Goal: Information Seeking & Learning: Check status

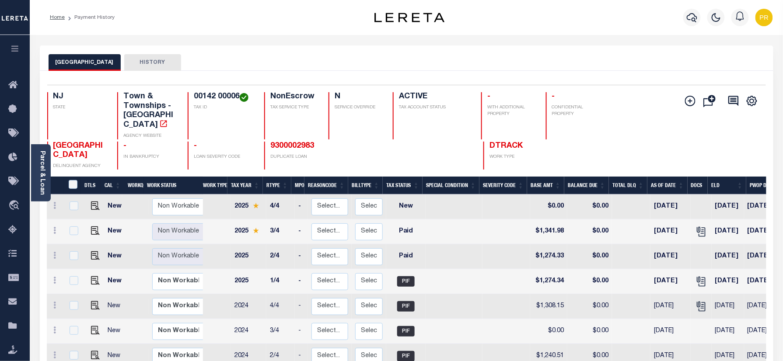
drag, startPoint x: 301, startPoint y: 138, endPoint x: 458, endPoint y: 167, distance: 159.7
click at [301, 142] on link "9300002983" at bounding box center [292, 146] width 44 height 8
click at [697, 226] on icon "" at bounding box center [701, 231] width 11 height 11
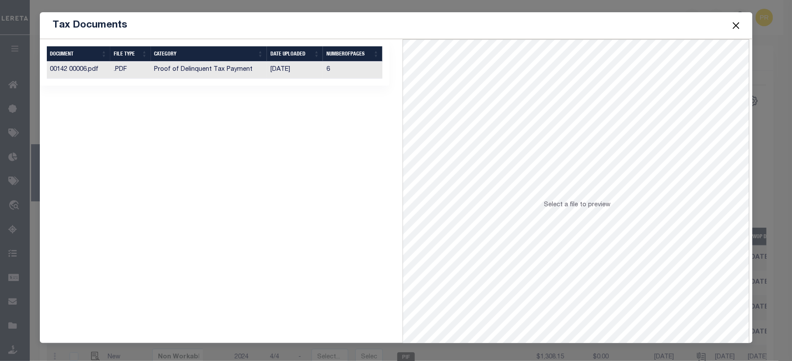
click at [342, 74] on td "6" at bounding box center [352, 70] width 59 height 17
drag, startPoint x: 735, startPoint y: 25, endPoint x: 701, endPoint y: 25, distance: 34.6
click at [735, 25] on button "Close" at bounding box center [735, 25] width 11 height 11
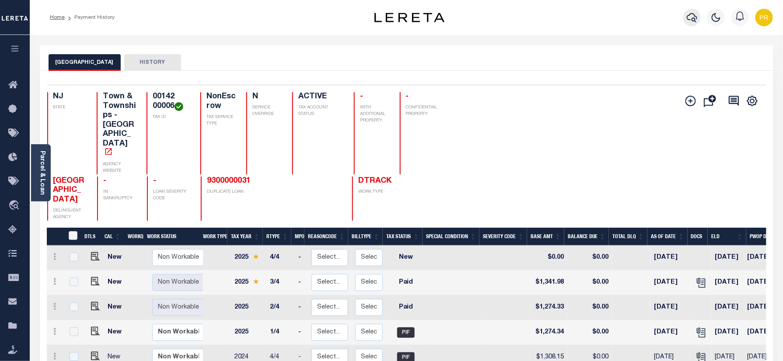
click at [699, 23] on button "button" at bounding box center [691, 17] width 17 height 17
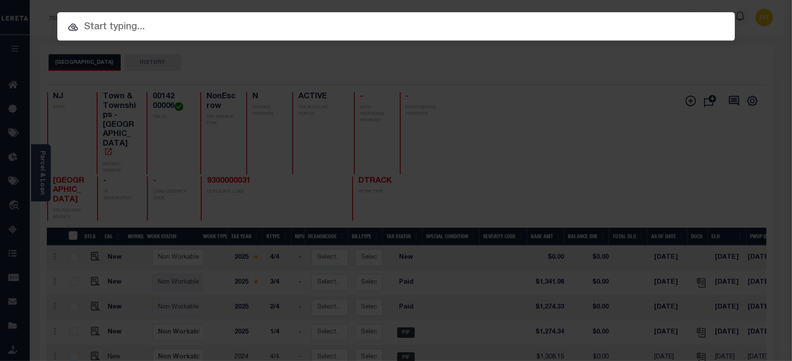
click at [398, 18] on div at bounding box center [396, 26] width 678 height 28
click at [374, 31] on input "text" at bounding box center [396, 27] width 678 height 15
paste input "9300000980"
type input "9300000980"
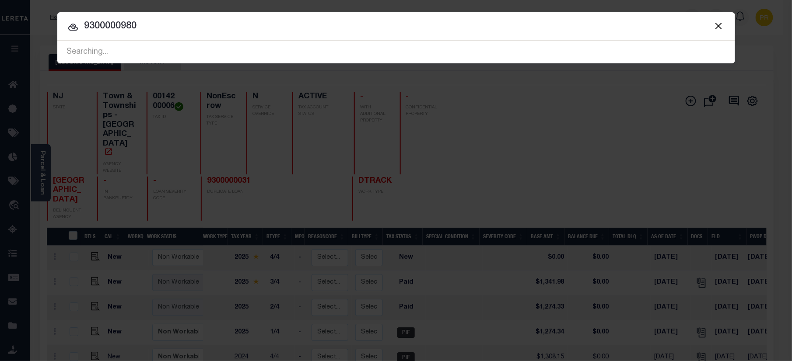
click at [642, 31] on input "9300000980" at bounding box center [396, 26] width 678 height 15
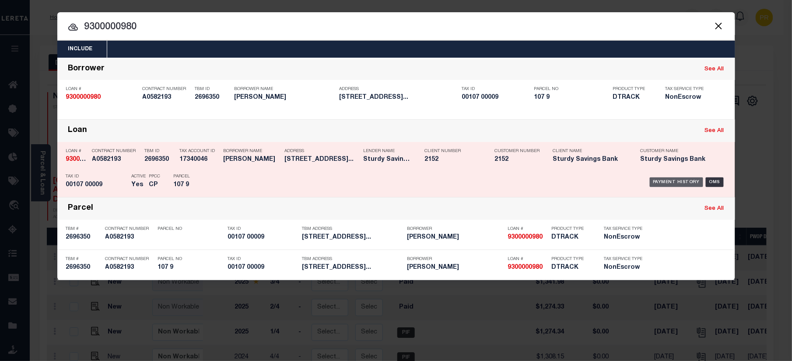
click at [686, 178] on div "Payment History" at bounding box center [677, 183] width 54 height 10
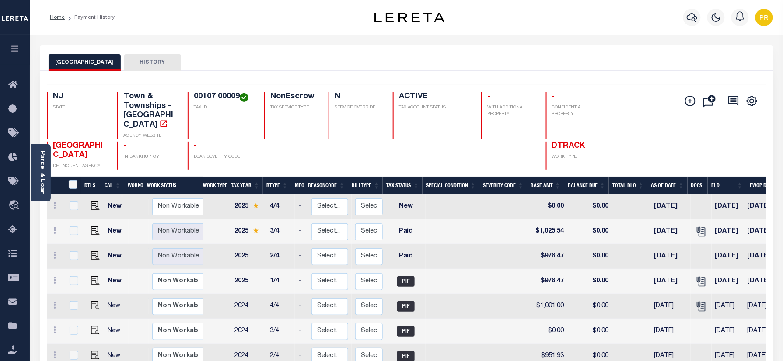
click at [490, 67] on div "MIDDLE TOWNSHIP HISTORY" at bounding box center [407, 62] width 716 height 16
drag, startPoint x: 38, startPoint y: 165, endPoint x: 280, endPoint y: 217, distance: 248.2
click at [38, 165] on div "Parcel & Loan" at bounding box center [41, 172] width 20 height 57
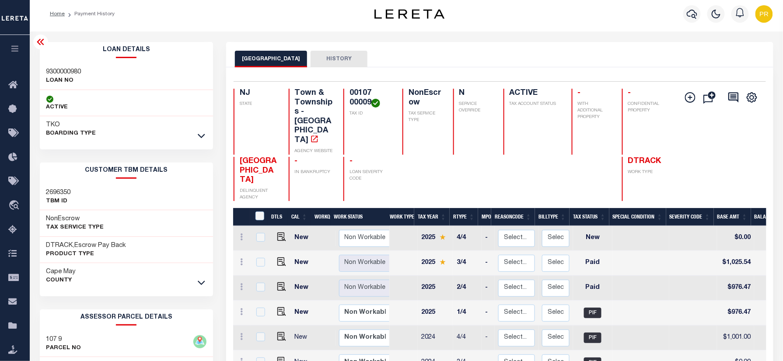
scroll to position [116, 0]
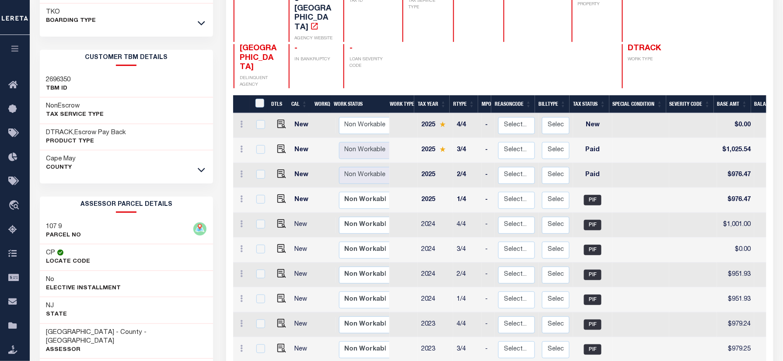
click at [56, 226] on h3 "107 9" at bounding box center [63, 227] width 35 height 9
copy div "107 9"
click at [535, 44] on div at bounding box center [533, 66] width 58 height 44
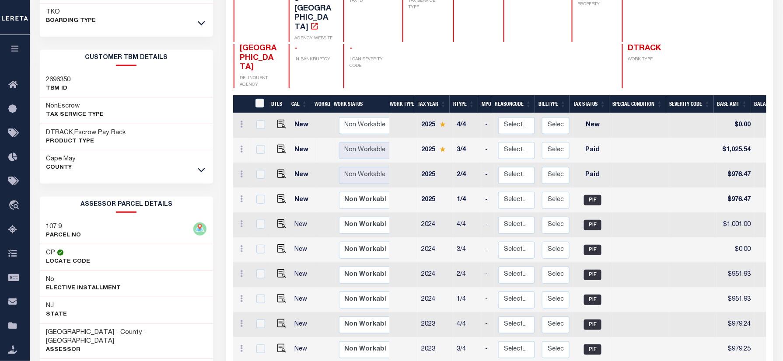
click at [284, 138] on td at bounding box center [279, 150] width 21 height 25
checkbox input "true"
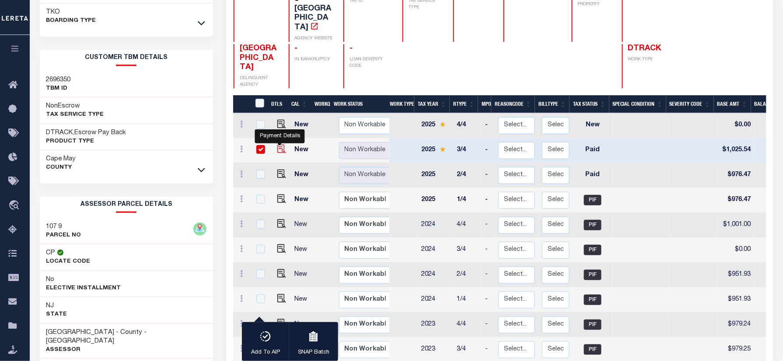
click at [277, 145] on img "" at bounding box center [281, 149] width 9 height 9
checkbox input "false"
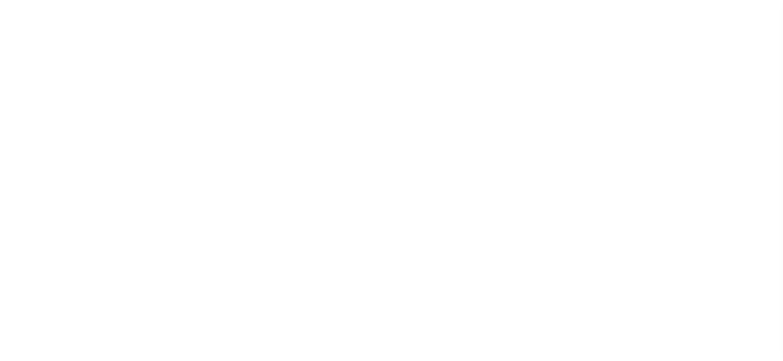
select select "PYD"
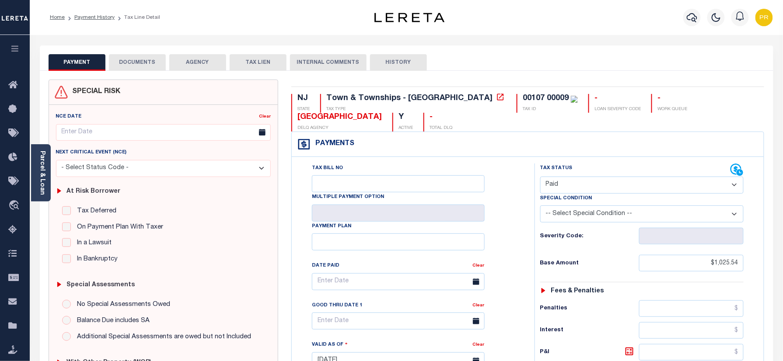
click at [522, 182] on div "Tax Bill No Multiple Payment Option Payment Plan Clear" at bounding box center [411, 357] width 234 height 386
click at [125, 59] on button "DOCUMENTS" at bounding box center [137, 62] width 57 height 17
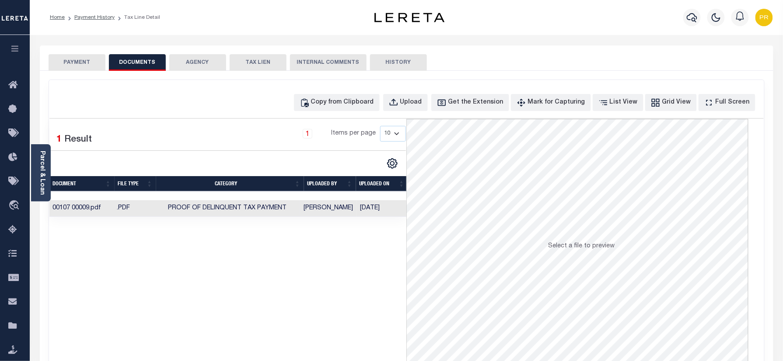
click at [376, 209] on td "[DATE]" at bounding box center [382, 208] width 51 height 17
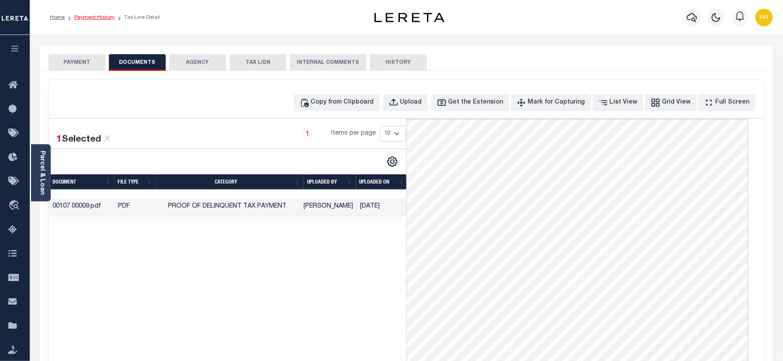
click at [91, 17] on link "Payment History" at bounding box center [94, 17] width 40 height 5
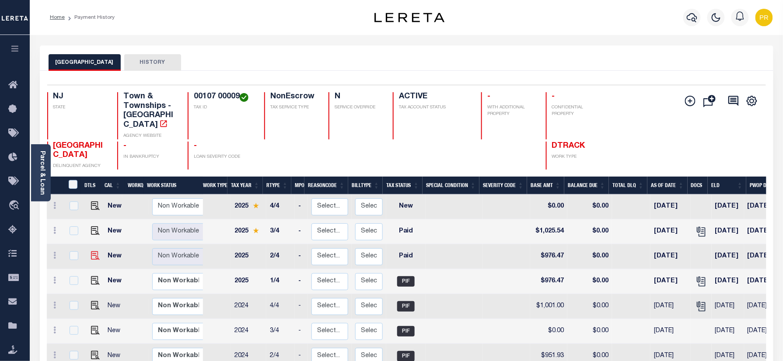
drag, startPoint x: 98, startPoint y: 245, endPoint x: 93, endPoint y: 246, distance: 4.8
click at [98, 245] on td at bounding box center [93, 257] width 21 height 25
checkbox input "true"
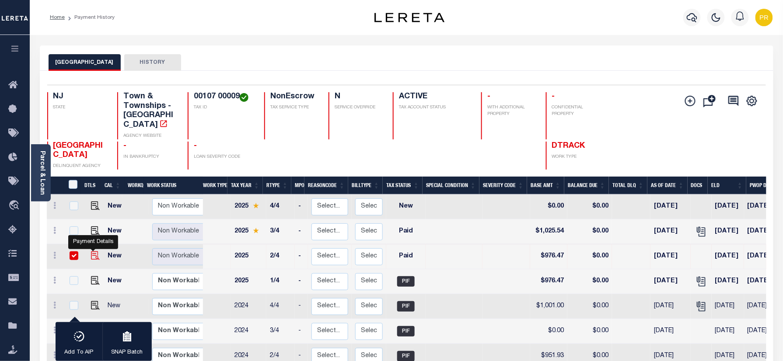
click at [93, 252] on img "" at bounding box center [95, 256] width 9 height 9
checkbox input "false"
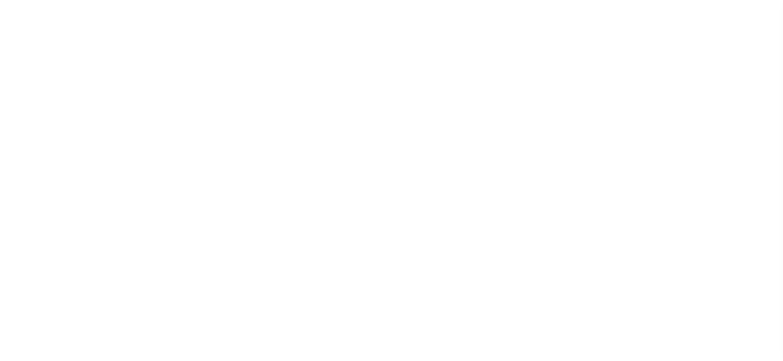
select select "PYD"
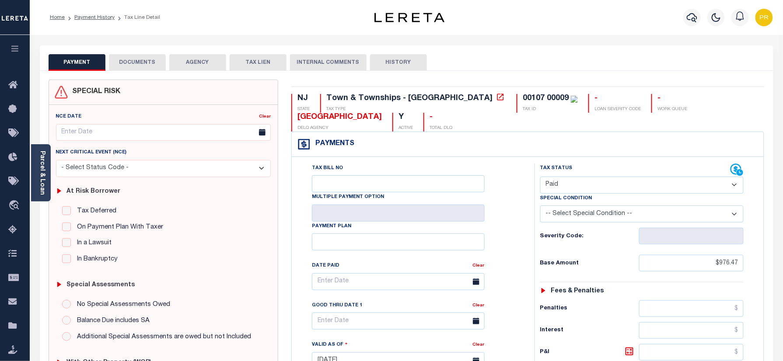
click at [511, 177] on div "Tax Bill No Multiple Payment Option Payment Plan Clear" at bounding box center [411, 286] width 221 height 245
click at [147, 56] on button "DOCUMENTS" at bounding box center [137, 62] width 57 height 17
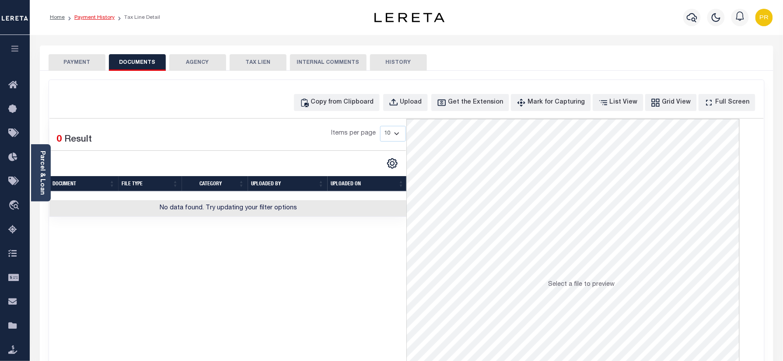
click at [94, 18] on link "Payment History" at bounding box center [94, 17] width 40 height 5
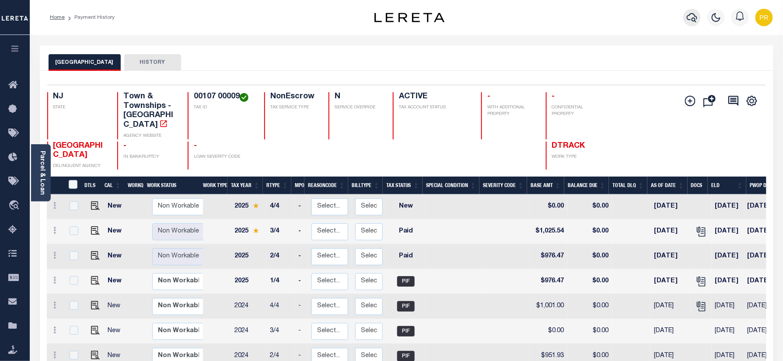
click at [686, 19] on button "button" at bounding box center [691, 17] width 17 height 17
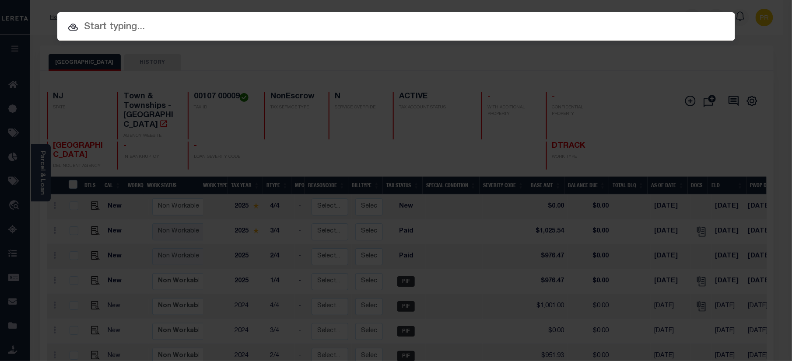
click at [449, 30] on input "text" at bounding box center [396, 27] width 678 height 15
paste input "9300003738"
type input "9300003738"
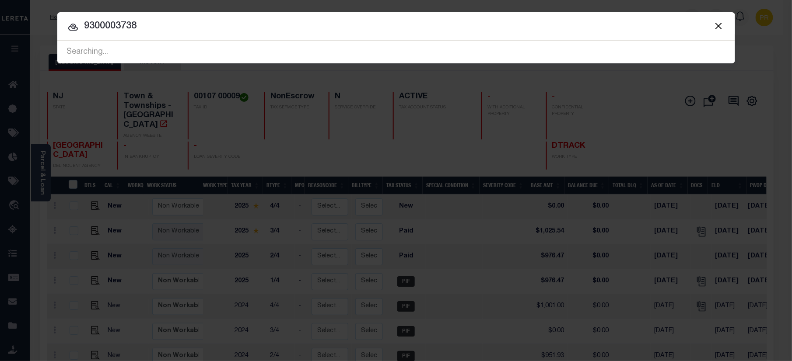
click at [639, 25] on input "9300003738" at bounding box center [396, 26] width 678 height 15
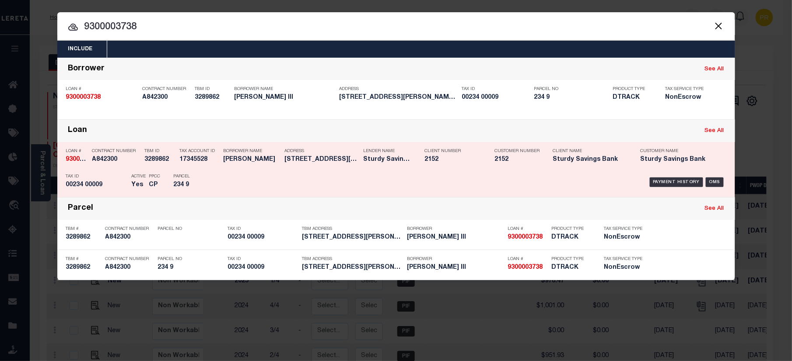
click at [681, 176] on div "Payment History OMS" at bounding box center [476, 182] width 500 height 25
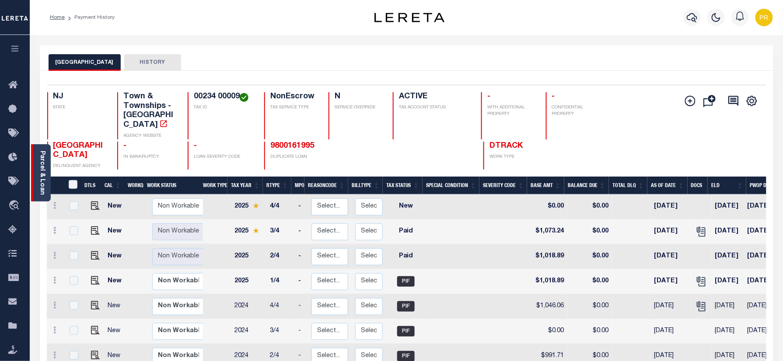
click at [39, 154] on link "Parcel & Loan" at bounding box center [42, 173] width 6 height 44
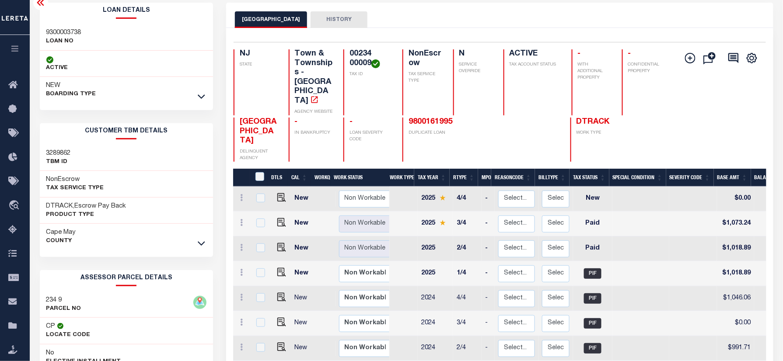
scroll to position [116, 0]
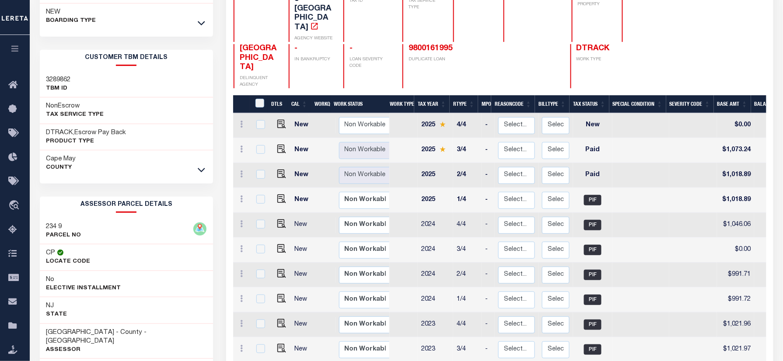
click at [52, 219] on div "234 9 PARCEL NO" at bounding box center [127, 231] width 174 height 27
copy div "234 9"
click at [281, 145] on img "" at bounding box center [281, 149] width 9 height 9
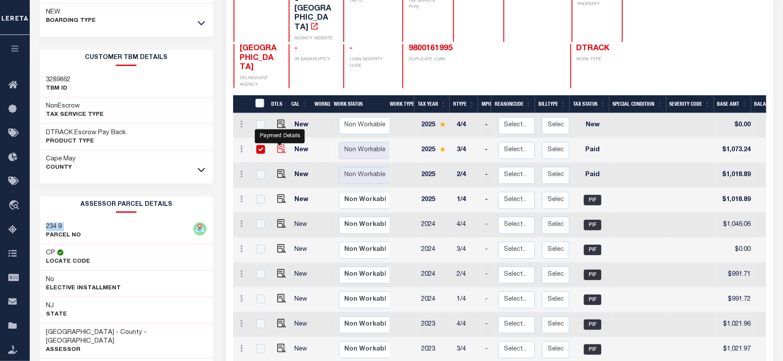
checkbox input "true"
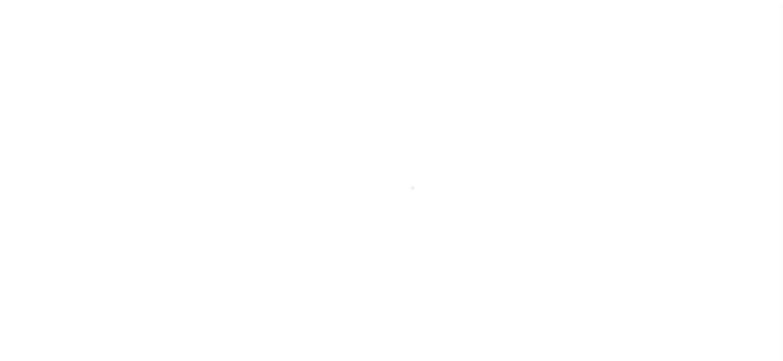
checkbox input "false"
type input "[DATE]"
select select "PYD"
type input "$1,073.24"
type input "$0"
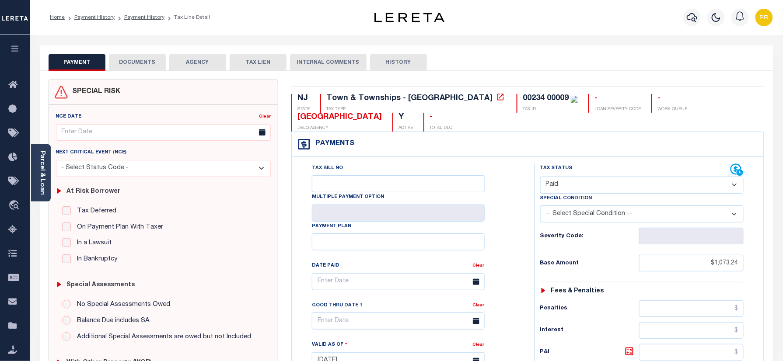
click at [493, 165] on div "Tax Bill No Multiple Payment Option Payment Plan Clear" at bounding box center [411, 286] width 221 height 245
drag, startPoint x: 129, startPoint y: 70, endPoint x: 147, endPoint y: 81, distance: 21.0
click at [129, 70] on button "DOCUMENTS" at bounding box center [137, 62] width 57 height 17
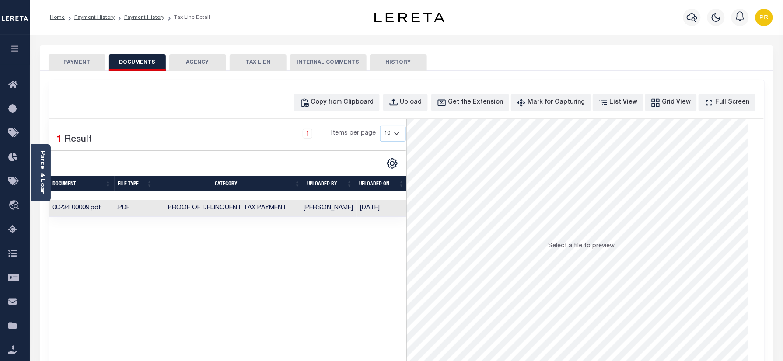
click at [392, 212] on td "[DATE]" at bounding box center [382, 208] width 51 height 17
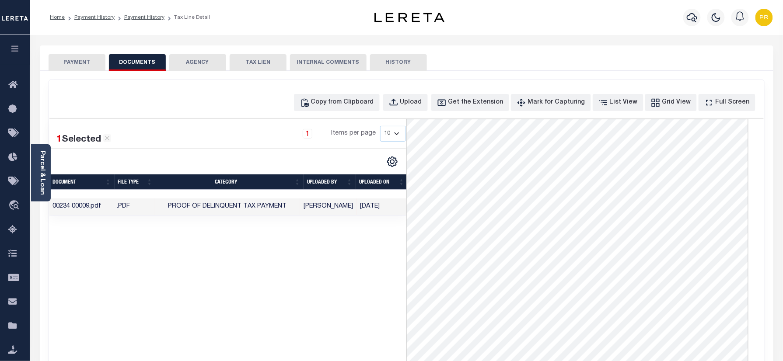
click at [73, 60] on button "PAYMENT" at bounding box center [77, 62] width 57 height 17
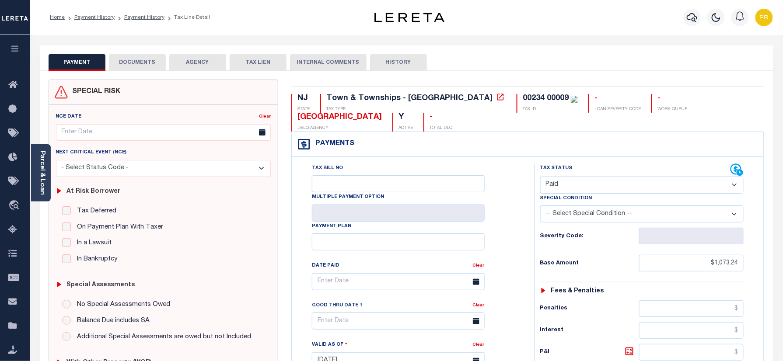
click at [90, 21] on ol "Home Payment History Payment History Tax Line Detail" at bounding box center [130, 17] width 174 height 18
click at [91, 16] on link "Payment History" at bounding box center [94, 17] width 40 height 5
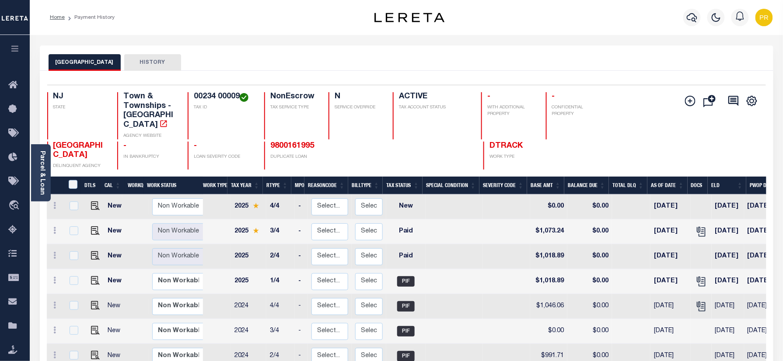
click at [454, 64] on div "MIDDLE TOWNSHIP HISTORY" at bounding box center [407, 62] width 716 height 16
drag, startPoint x: 94, startPoint y: 247, endPoint x: 115, endPoint y: 248, distance: 21.9
click at [94, 252] on img "" at bounding box center [95, 256] width 9 height 9
checkbox input "true"
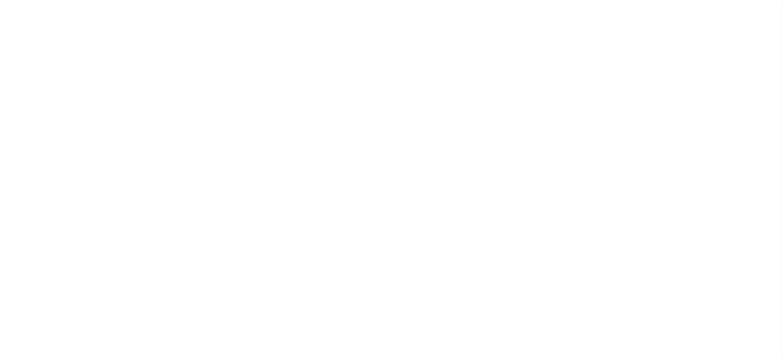
select select "PYD"
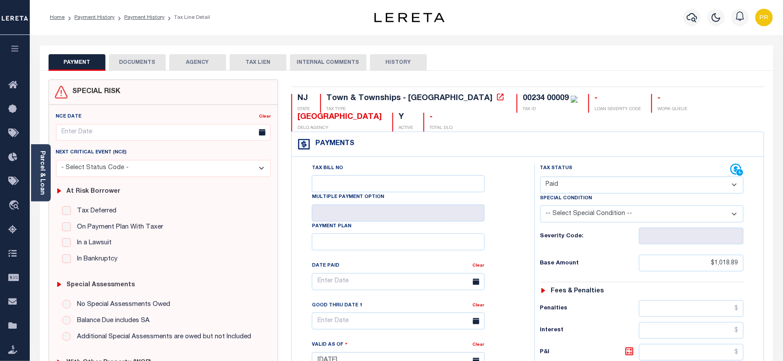
click at [547, 63] on div "PAYMENT DOCUMENTS AGENCY DELINQUENT PAYEE TAX LIEN HISTORY" at bounding box center [407, 62] width 716 height 16
drag, startPoint x: 129, startPoint y: 60, endPoint x: 162, endPoint y: 80, distance: 37.7
click at [129, 60] on button "DOCUMENTS" at bounding box center [137, 62] width 57 height 17
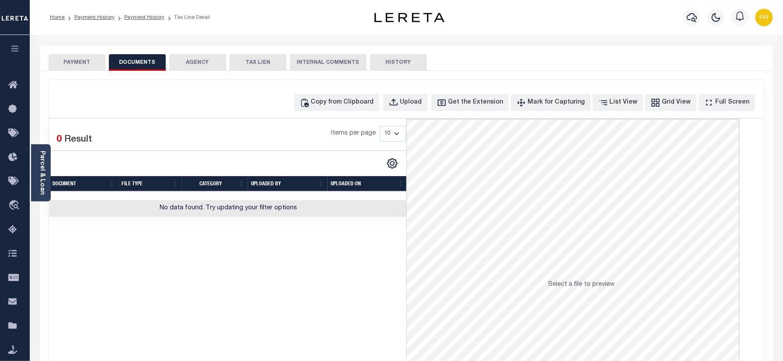
click at [357, 215] on td "No data found. Try updating your filter options" at bounding box center [228, 208] width 358 height 17
click at [98, 20] on link "Payment History" at bounding box center [94, 17] width 40 height 5
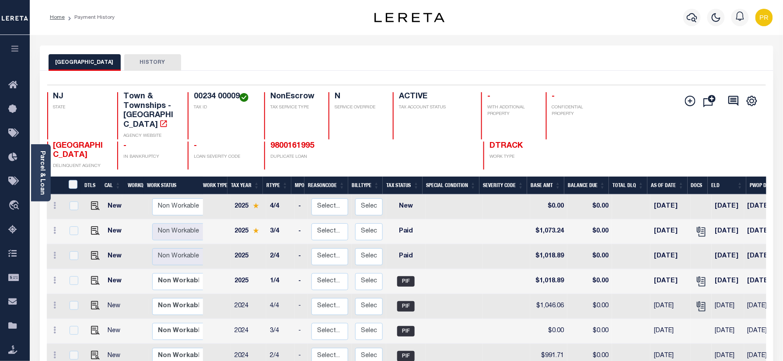
click at [214, 97] on h4 "00234 00009" at bounding box center [224, 97] width 60 height 10
copy div "00234 00009"
click at [692, 21] on icon "button" at bounding box center [692, 17] width 10 height 10
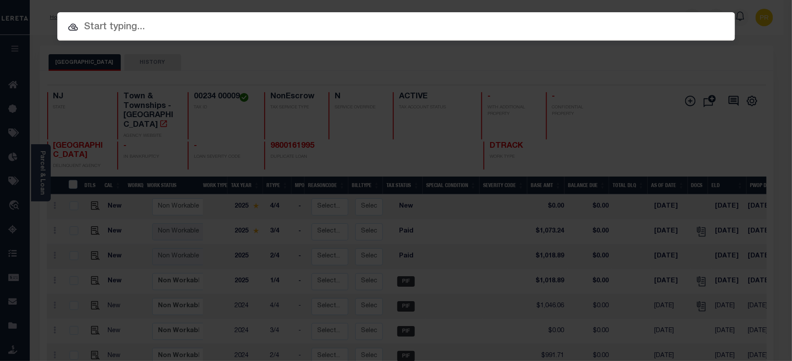
click at [321, 28] on input "text" at bounding box center [396, 27] width 678 height 15
paste input "9800161995"
type input "9800161995"
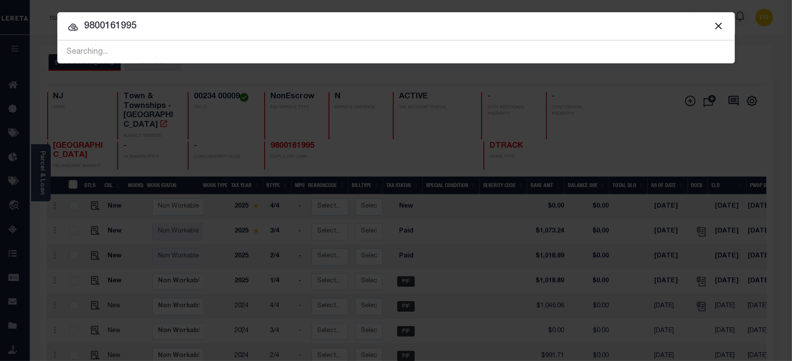
click at [650, 17] on div at bounding box center [396, 26] width 678 height 28
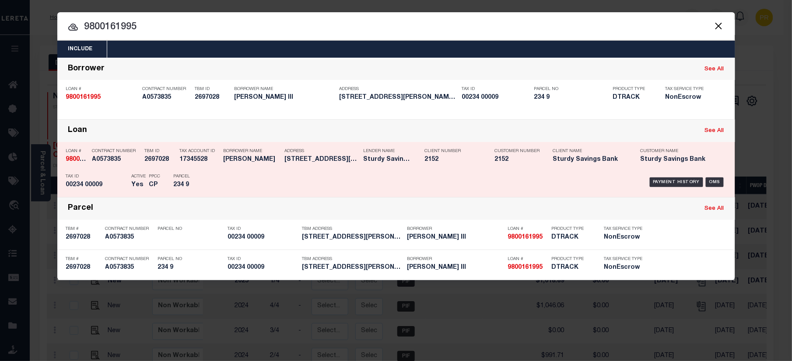
click at [661, 172] on div "Payment History OMS" at bounding box center [476, 182] width 500 height 25
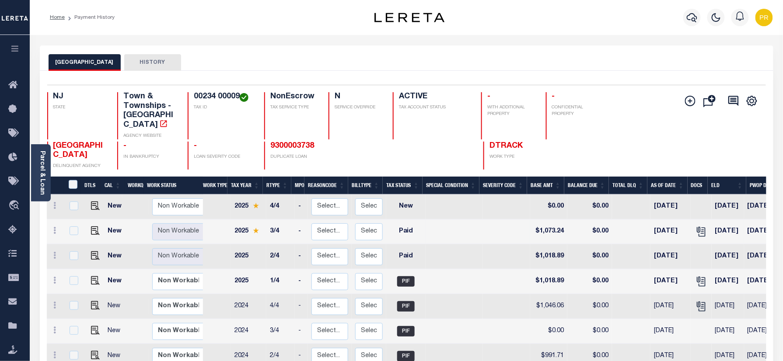
click at [697, 229] on td at bounding box center [701, 232] width 21 height 25
checkbox input "true"
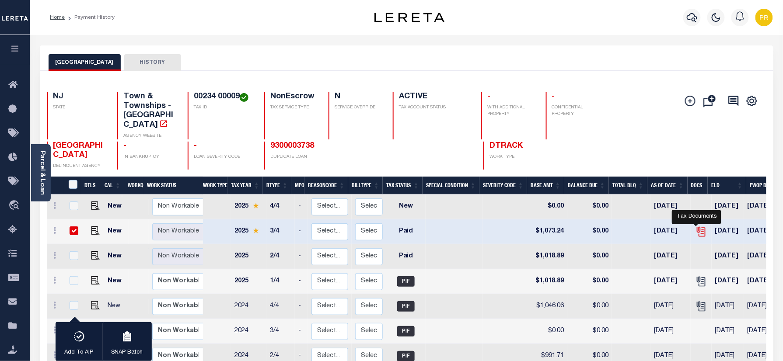
click at [696, 226] on icon "" at bounding box center [701, 231] width 11 height 11
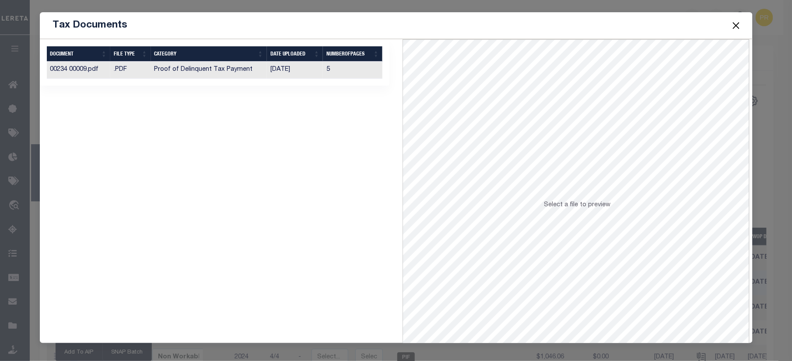
drag, startPoint x: 356, startPoint y: 76, endPoint x: 363, endPoint y: 81, distance: 8.7
click at [356, 76] on td "5" at bounding box center [352, 70] width 59 height 17
click at [735, 27] on button "Close" at bounding box center [735, 25] width 11 height 11
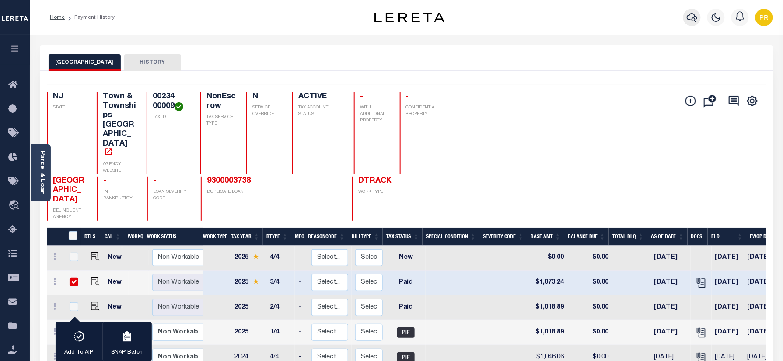
click at [688, 20] on icon "button" at bounding box center [692, 17] width 10 height 10
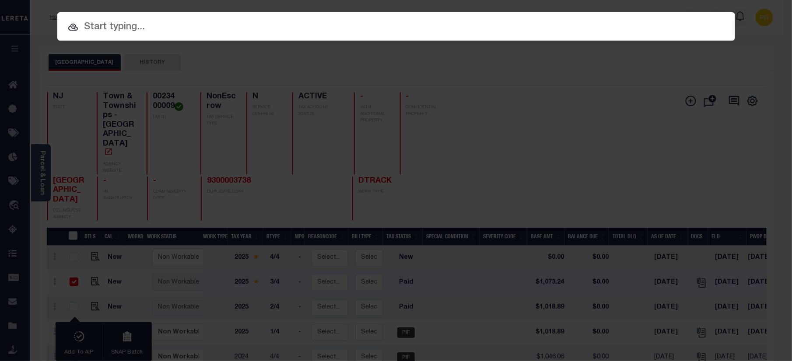
click at [391, 27] on input "text" at bounding box center [396, 27] width 678 height 15
paste input "9300003874"
type input "9300003874"
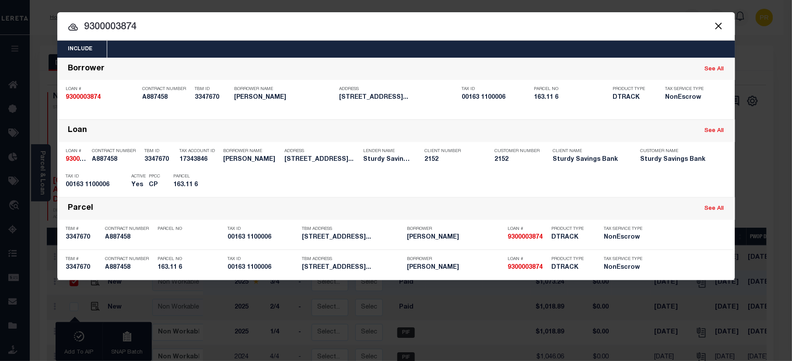
click at [680, 34] on input "9300003874" at bounding box center [396, 27] width 678 height 15
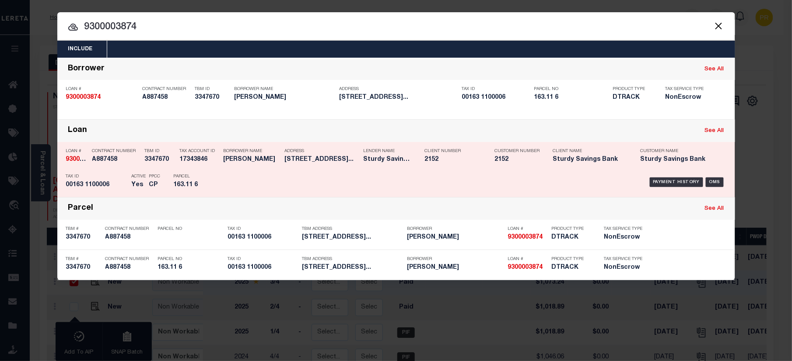
click at [646, 183] on div "Payment History OMS" at bounding box center [476, 182] width 500 height 25
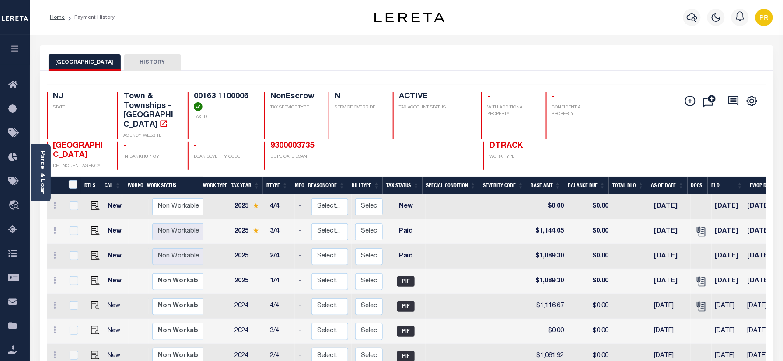
click at [329, 54] on div "MIDDLE TOWNSHIP HISTORY" at bounding box center [407, 62] width 716 height 16
drag, startPoint x: 39, startPoint y: 158, endPoint x: 86, endPoint y: 168, distance: 48.2
click at [39, 158] on link "Parcel & Loan" at bounding box center [42, 173] width 6 height 44
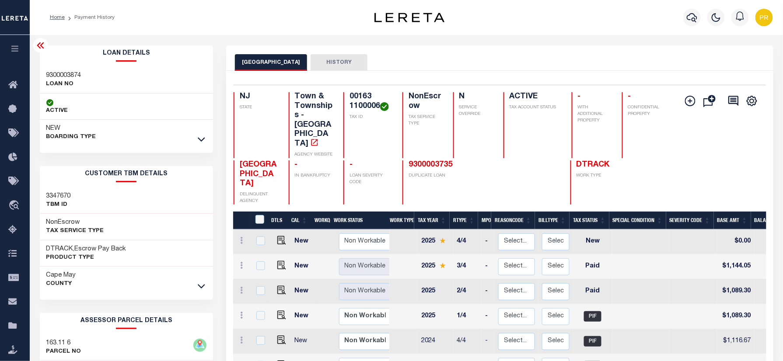
scroll to position [116, 0]
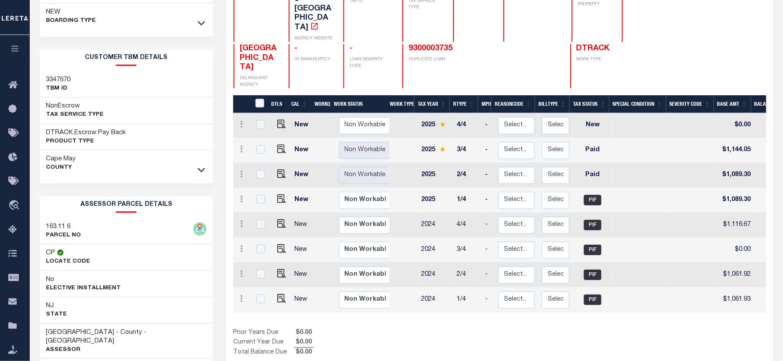
click at [57, 227] on h3 "163.11 6" at bounding box center [63, 227] width 35 height 9
copy div "163.11 6"
drag, startPoint x: 275, startPoint y: 124, endPoint x: 503, endPoint y: 168, distance: 231.7
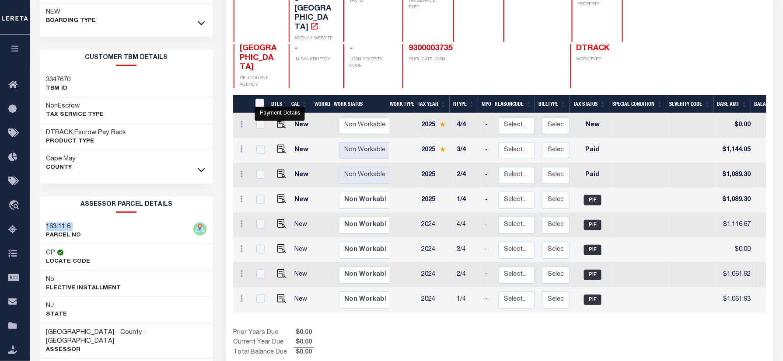
click at [277, 145] on img "" at bounding box center [281, 149] width 9 height 9
checkbox input "true"
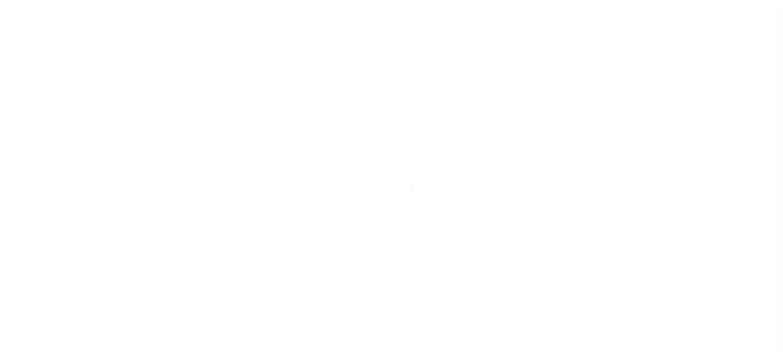
select select "PYD"
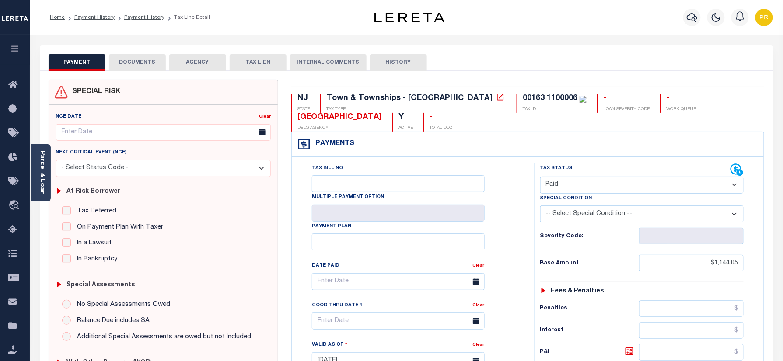
click at [503, 165] on div "Tax Bill No Multiple Payment Option Payment Plan Clear" at bounding box center [411, 286] width 221 height 245
click at [138, 68] on button "DOCUMENTS" at bounding box center [137, 62] width 57 height 17
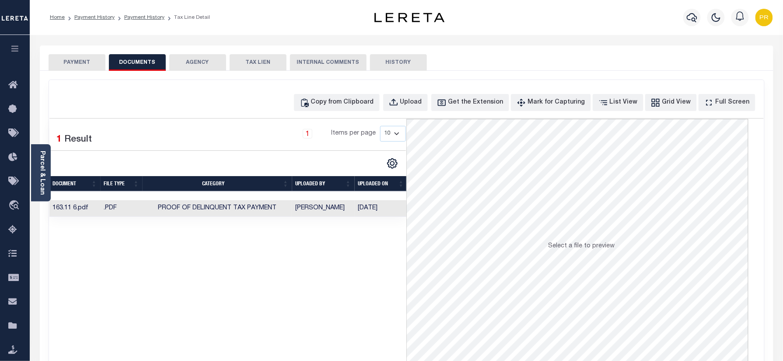
click at [391, 214] on td "[DATE]" at bounding box center [381, 208] width 53 height 17
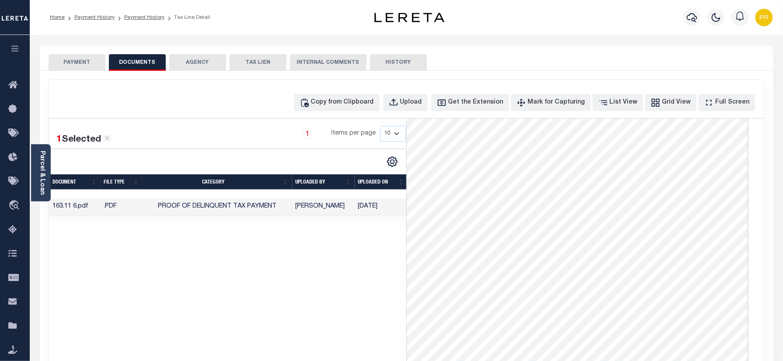
scroll to position [58, 0]
click at [96, 16] on link "Payment History" at bounding box center [94, 17] width 40 height 5
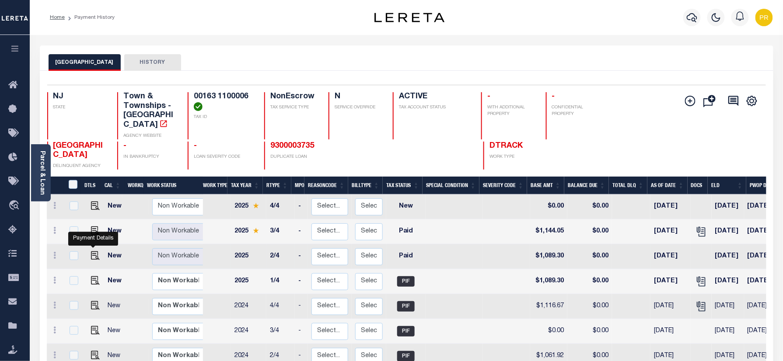
drag, startPoint x: 88, startPoint y: 247, endPoint x: 395, endPoint y: 257, distance: 307.3
click at [91, 252] on img "" at bounding box center [95, 256] width 9 height 9
checkbox input "true"
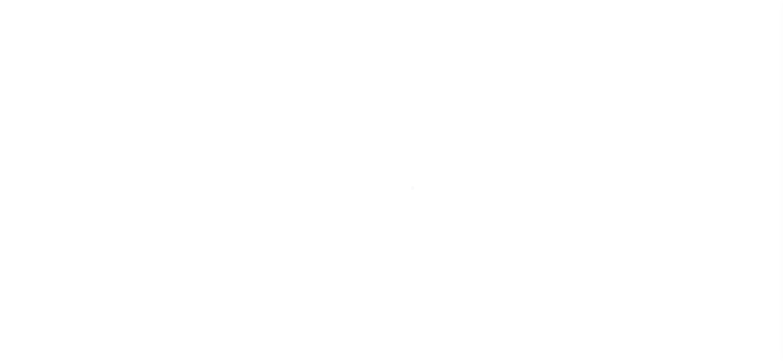
select select "PYD"
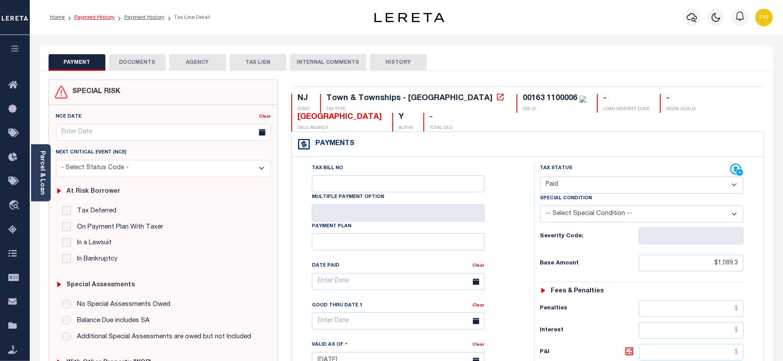
drag, startPoint x: 86, startPoint y: 15, endPoint x: 287, endPoint y: 95, distance: 216.2
click at [86, 16] on link "Payment History" at bounding box center [94, 17] width 40 height 5
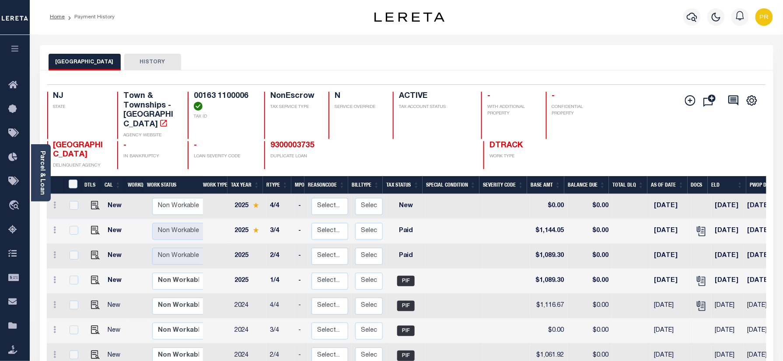
scroll to position [58, 0]
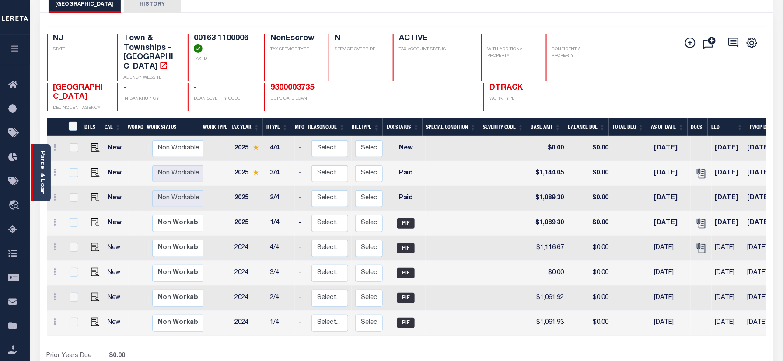
click at [44, 171] on link "Parcel & Loan" at bounding box center [42, 173] width 6 height 44
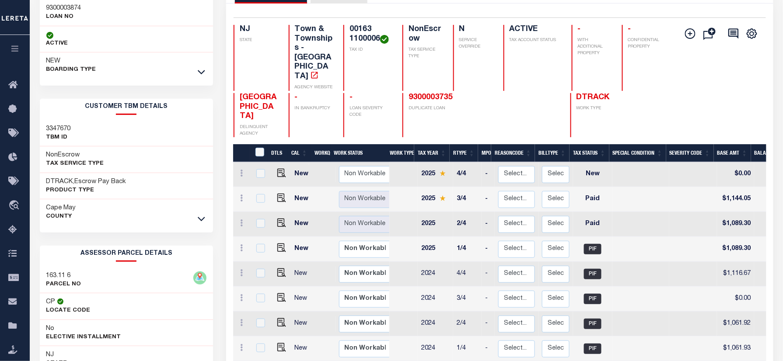
scroll to position [181, 0]
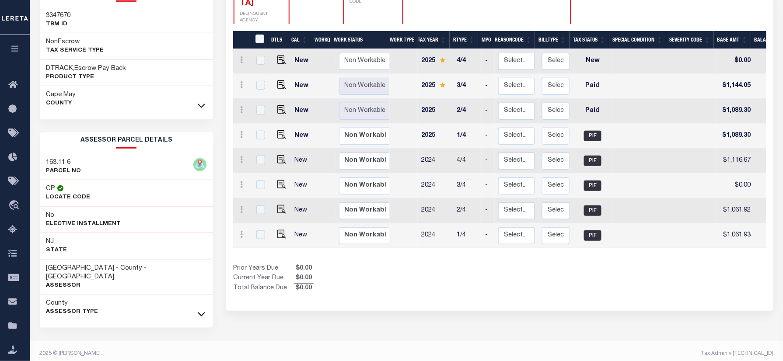
click at [69, 163] on h3 "163.11 6" at bounding box center [63, 162] width 35 height 9
copy div "163.11 6"
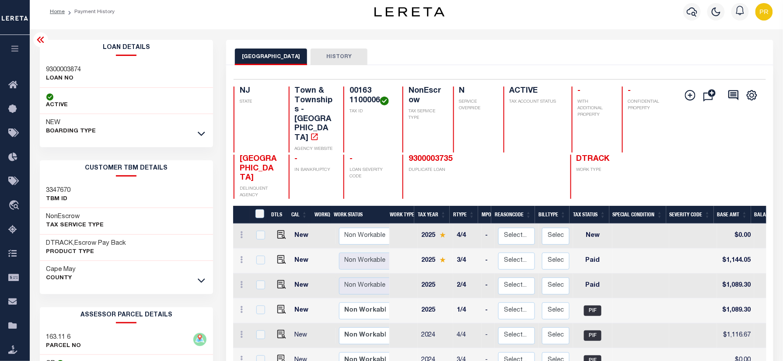
click at [668, 83] on div "Selected 8 Results 1 Items per page 25 50 100 NJ STATE Town & Townships - NJ AG…" at bounding box center [500, 139] width 546 height 120
click at [281, 280] on img "" at bounding box center [281, 284] width 9 height 9
checkbox input "true"
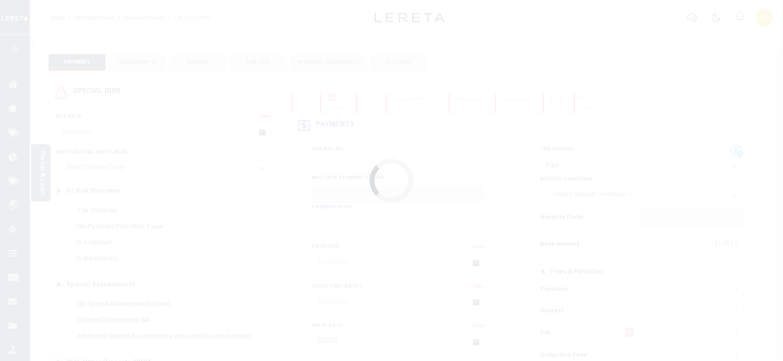
select select "PYD"
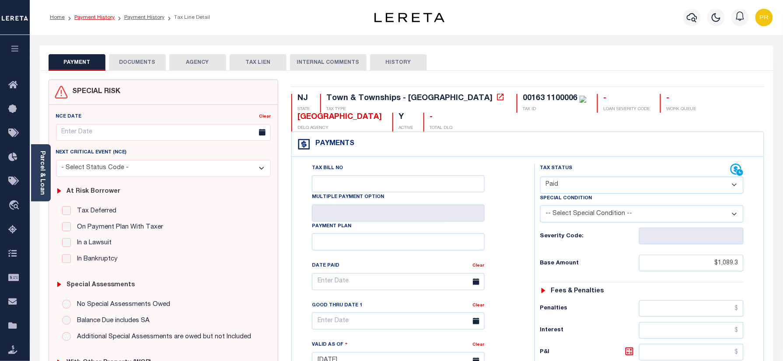
click at [105, 15] on link "Payment History" at bounding box center [94, 17] width 40 height 5
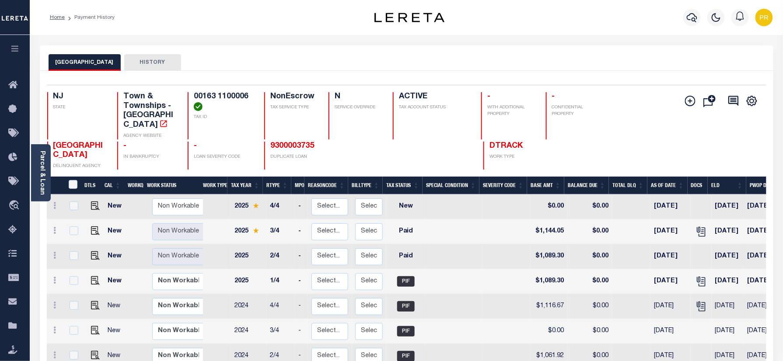
click at [226, 94] on h4 "00163 1100006" at bounding box center [224, 101] width 60 height 19
copy div "00163 1100006"
drag, startPoint x: 298, startPoint y: 139, endPoint x: 326, endPoint y: 151, distance: 30.6
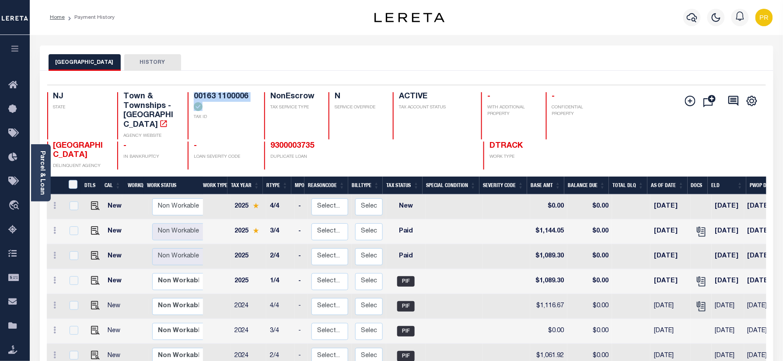
click at [298, 142] on link "9300003735" at bounding box center [292, 146] width 44 height 8
click at [696, 226] on icon "" at bounding box center [701, 231] width 11 height 11
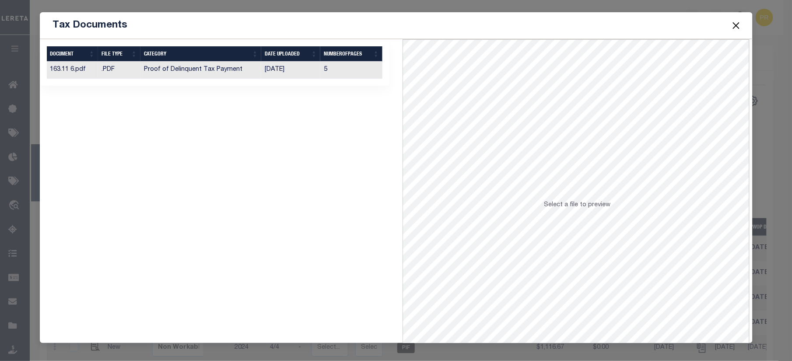
click at [335, 72] on td "5" at bounding box center [351, 70] width 62 height 17
click at [732, 24] on button "Close" at bounding box center [735, 25] width 11 height 11
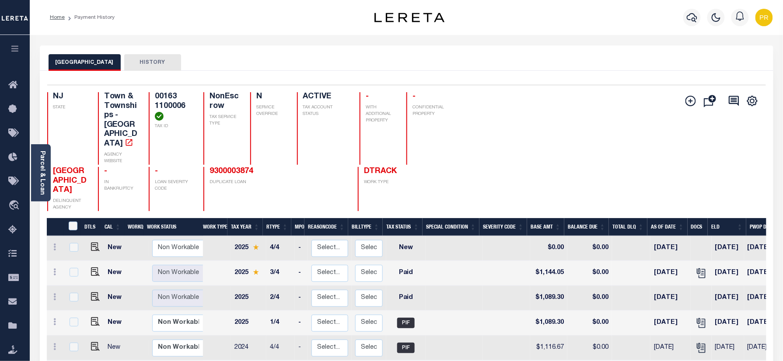
click at [163, 103] on h4 "00163 1100006" at bounding box center [174, 106] width 38 height 28
copy div "00163 1100006"
click at [683, 17] on button "button" at bounding box center [691, 17] width 17 height 17
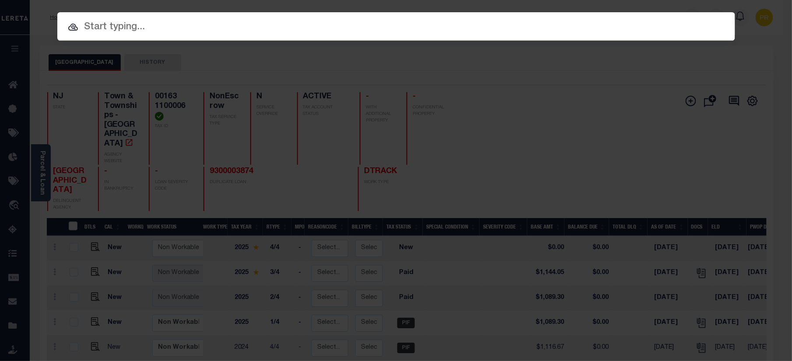
paste input "9300000283"
click at [354, 30] on input "text" at bounding box center [396, 27] width 678 height 15
type input "9300000283"
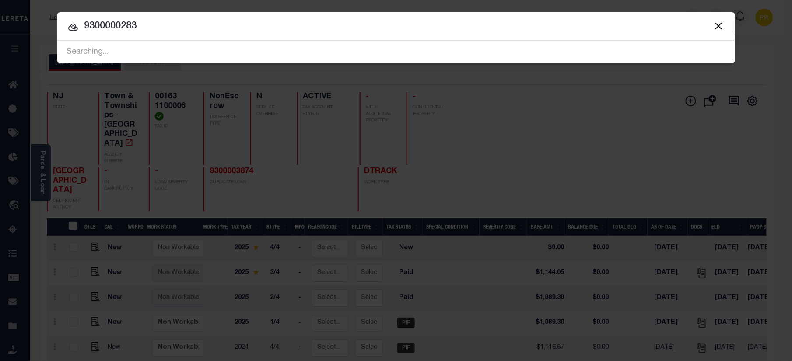
click at [667, 19] on input "9300000283" at bounding box center [396, 26] width 678 height 15
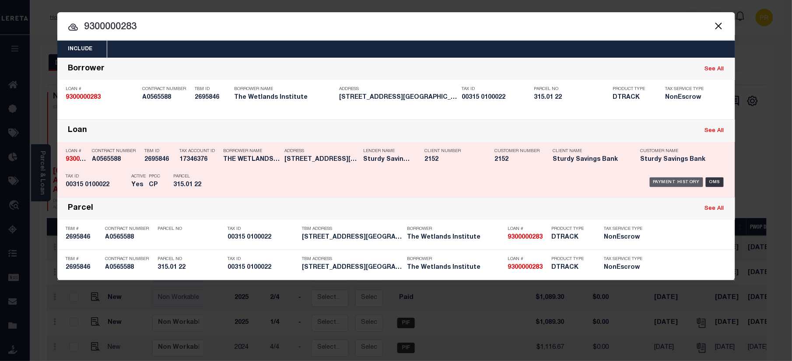
drag, startPoint x: 664, startPoint y: 172, endPoint x: 663, endPoint y: 177, distance: 4.4
click at [664, 172] on div "Payment History OMS" at bounding box center [476, 182] width 500 height 25
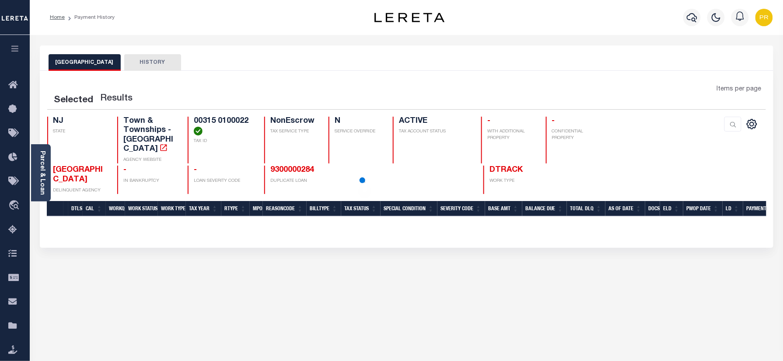
click at [448, 69] on div "MIDDLE TOWNSHIP HISTORY" at bounding box center [407, 62] width 716 height 16
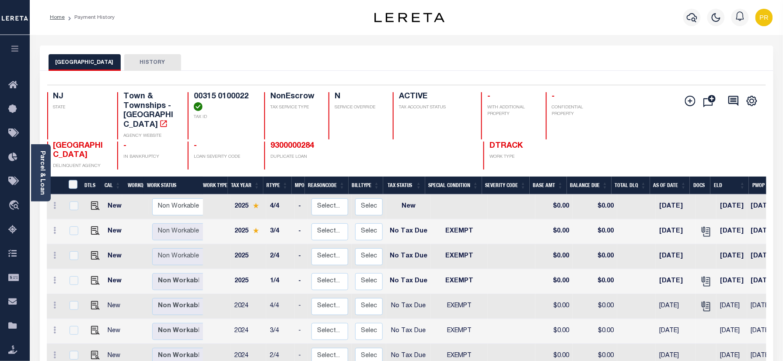
click at [542, 67] on div "MIDDLE TOWNSHIP HISTORY" at bounding box center [407, 62] width 716 height 16
click at [543, 65] on div "MIDDLE TOWNSHIP HISTORY" at bounding box center [407, 62] width 716 height 16
click at [95, 227] on img "" at bounding box center [95, 231] width 9 height 9
checkbox input "true"
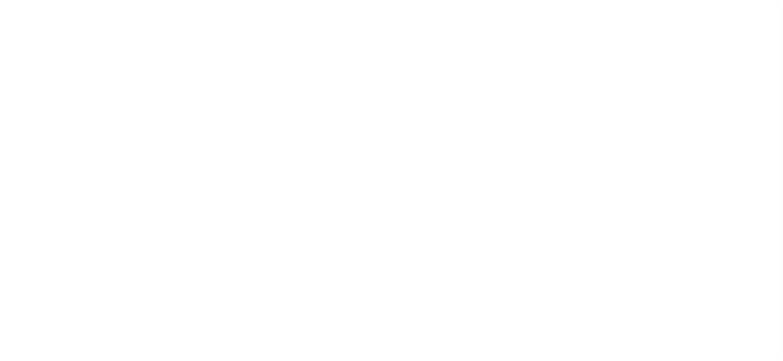
select select "NTX"
select select "5"
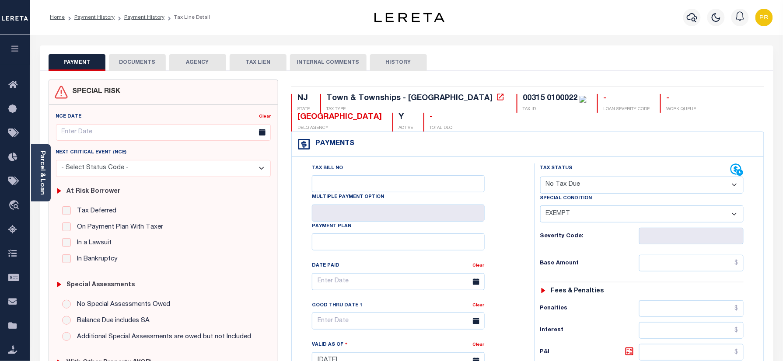
drag, startPoint x: 126, startPoint y: 58, endPoint x: 184, endPoint y: 107, distance: 75.7
click at [125, 58] on button "DOCUMENTS" at bounding box center [137, 62] width 57 height 17
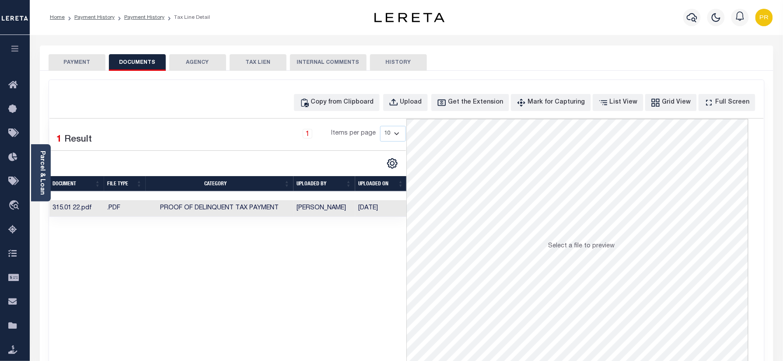
click at [374, 216] on td "[DATE]" at bounding box center [381, 208] width 52 height 17
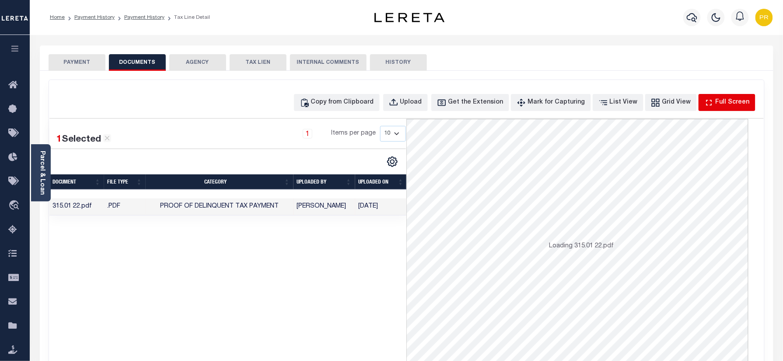
click at [726, 99] on div "Full Screen" at bounding box center [733, 103] width 34 height 10
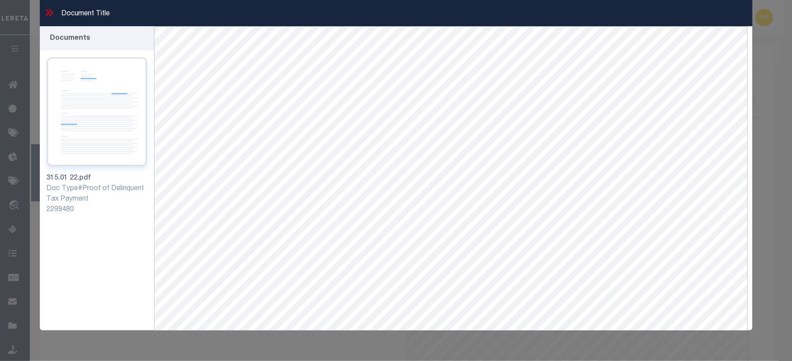
click at [87, 106] on img at bounding box center [97, 111] width 100 height 109
click at [46, 14] on icon at bounding box center [48, 12] width 11 height 11
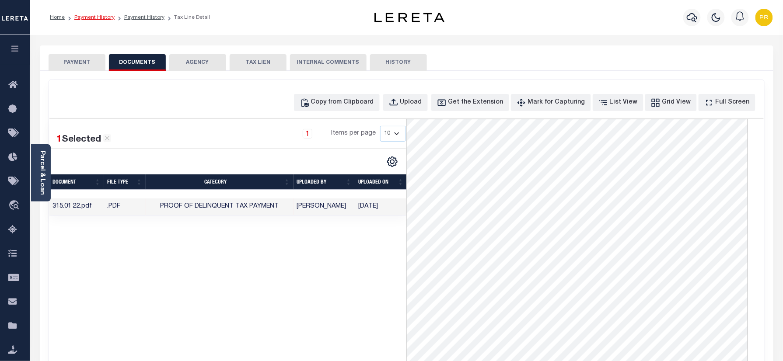
click at [91, 16] on link "Payment History" at bounding box center [94, 17] width 40 height 5
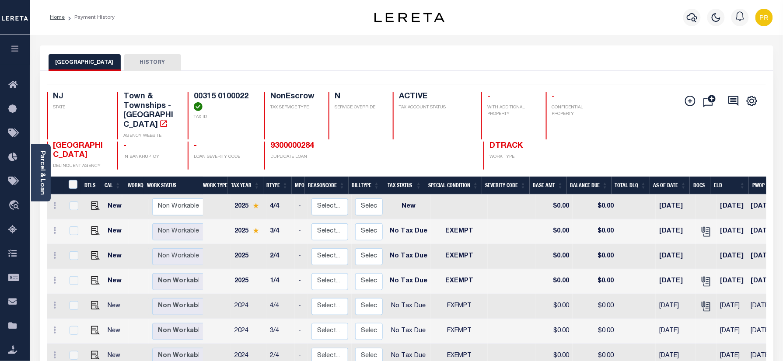
click at [230, 102] on h4 "00315 0100022" at bounding box center [224, 101] width 60 height 19
click at [240, 95] on h4 "00315 0100022" at bounding box center [224, 101] width 60 height 19
copy div "00315 0100022"
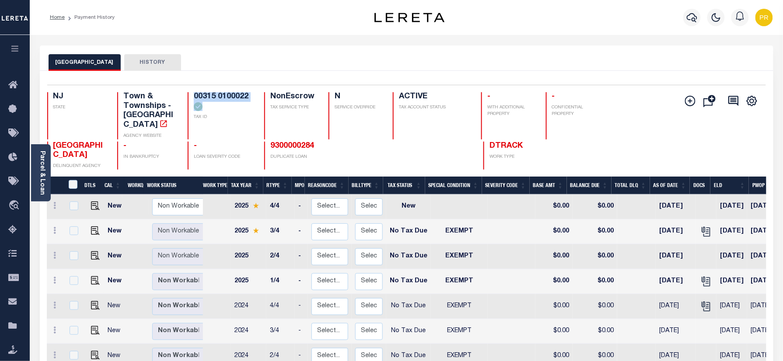
drag, startPoint x: 296, startPoint y: 133, endPoint x: 498, endPoint y: 178, distance: 206.6
click at [296, 142] on link "9300000284" at bounding box center [292, 146] width 44 height 8
click at [702, 227] on icon "" at bounding box center [705, 230] width 7 height 7
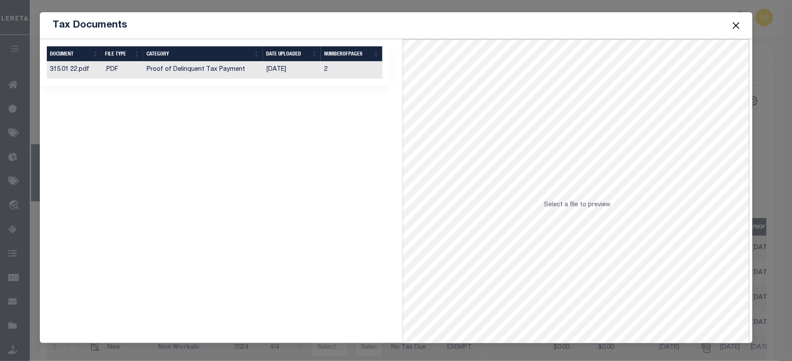
click at [342, 74] on td "2" at bounding box center [352, 70] width 62 height 17
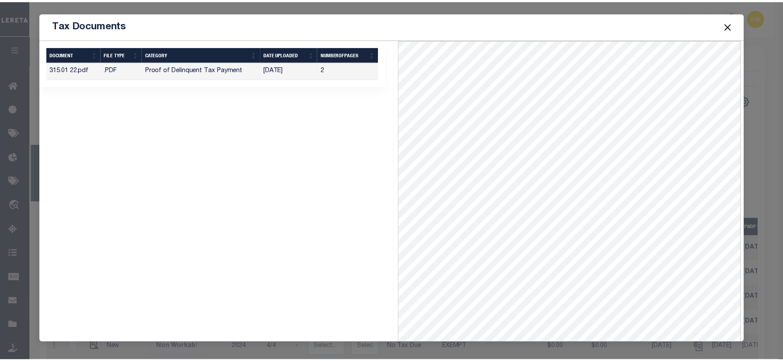
scroll to position [38, 0]
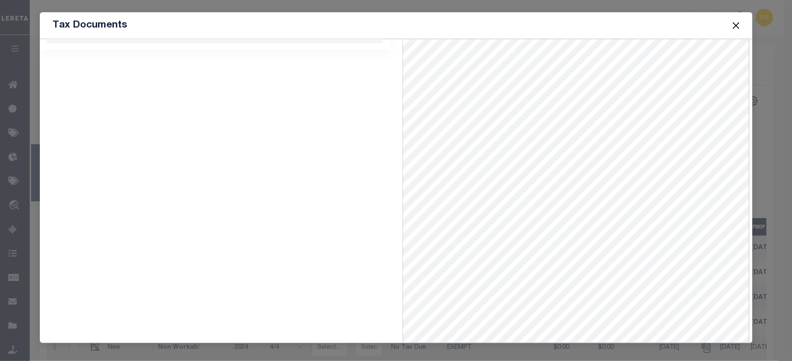
drag, startPoint x: 734, startPoint y: 25, endPoint x: 784, endPoint y: 59, distance: 61.2
click at [734, 25] on button "Close" at bounding box center [735, 25] width 11 height 11
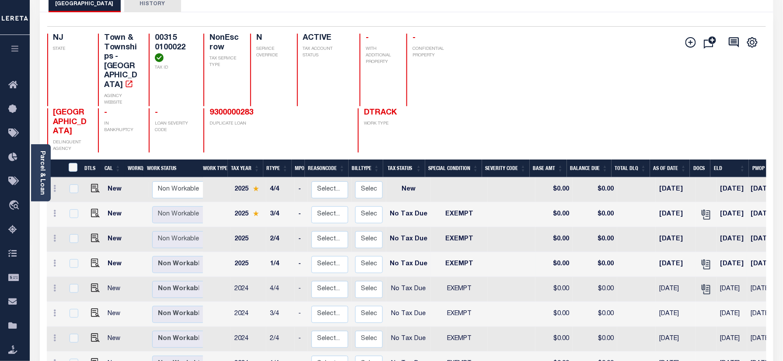
scroll to position [116, 0]
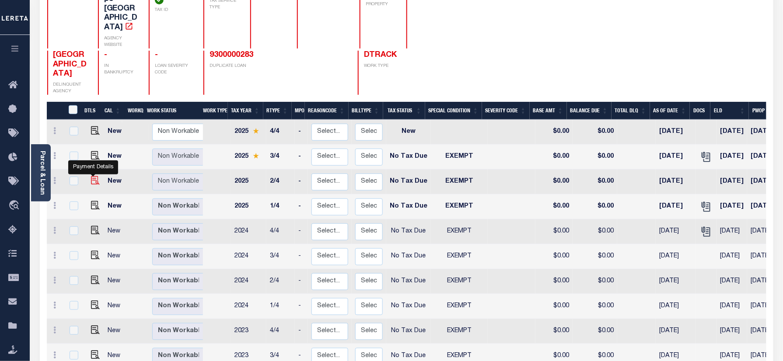
click at [91, 176] on img "" at bounding box center [95, 180] width 9 height 9
checkbox input "true"
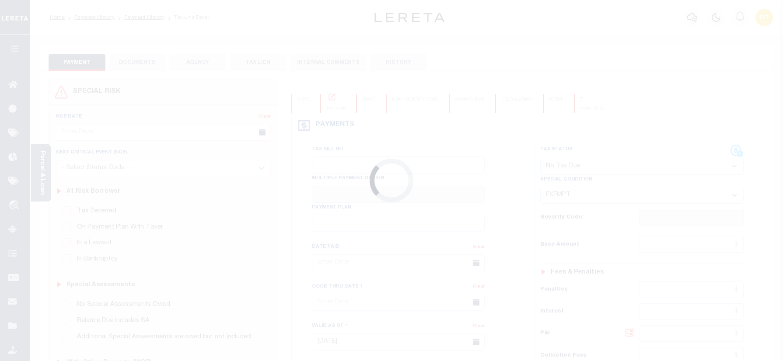
select select "NTX"
select select "5"
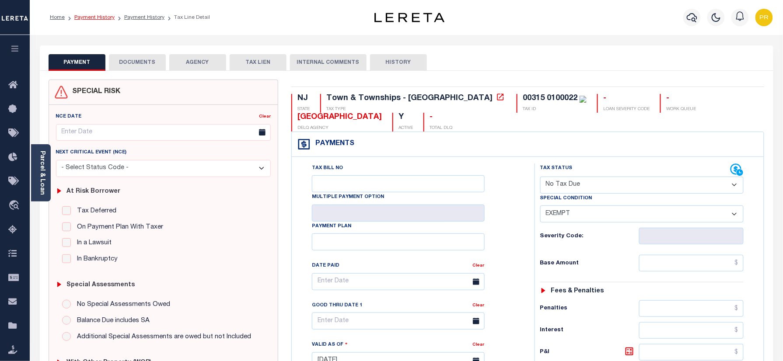
click at [95, 19] on link "Payment History" at bounding box center [94, 17] width 40 height 5
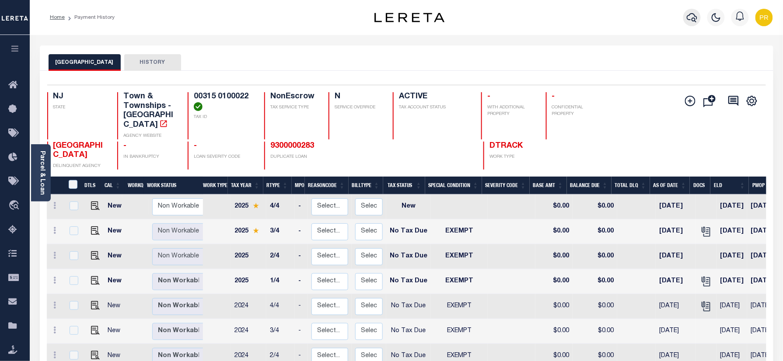
click at [691, 24] on button "button" at bounding box center [691, 17] width 17 height 17
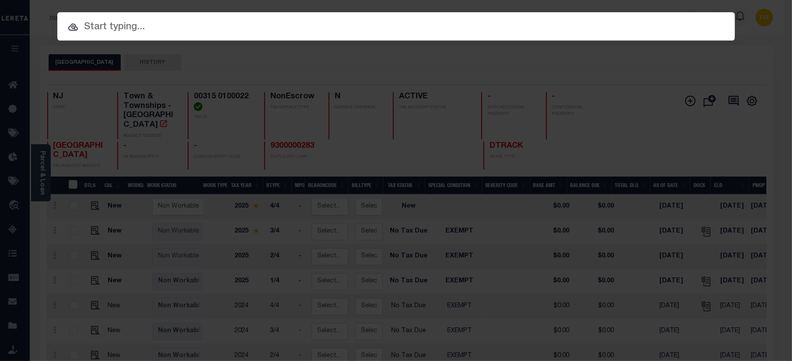
click at [508, 21] on input "text" at bounding box center [396, 27] width 678 height 15
paste input "9300000637"
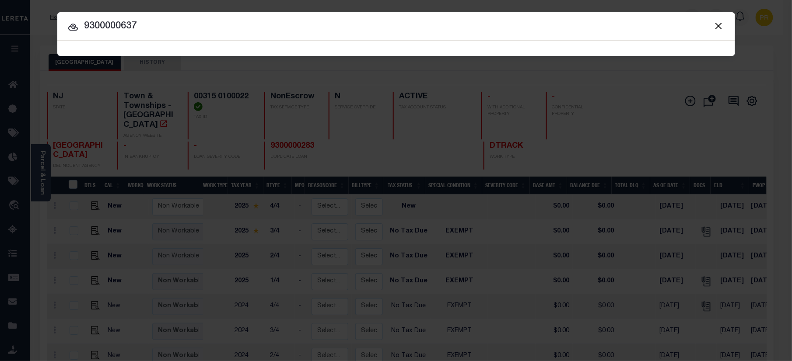
type input "9300000637"
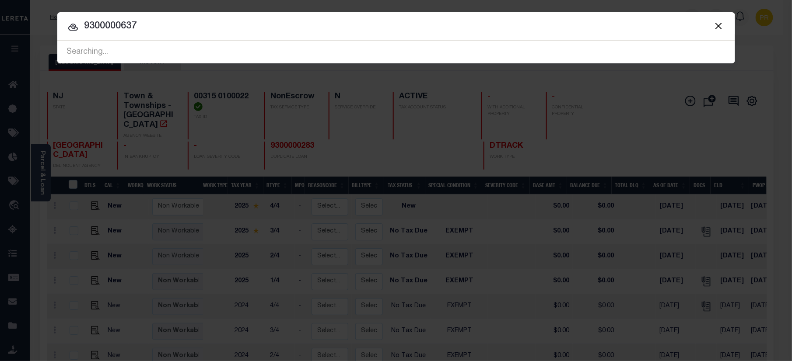
click at [702, 32] on span at bounding box center [718, 26] width 33 height 28
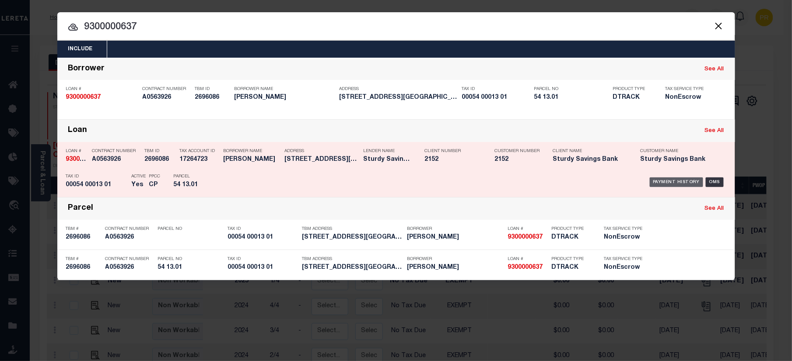
click at [683, 185] on div "Payment History" at bounding box center [677, 183] width 54 height 10
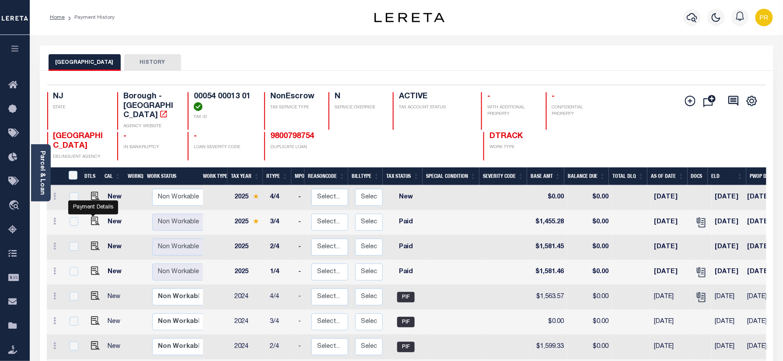
drag, startPoint x: 94, startPoint y: 226, endPoint x: 181, endPoint y: 237, distance: 88.1
click at [94, 226] on img "" at bounding box center [95, 221] width 9 height 9
checkbox input "true"
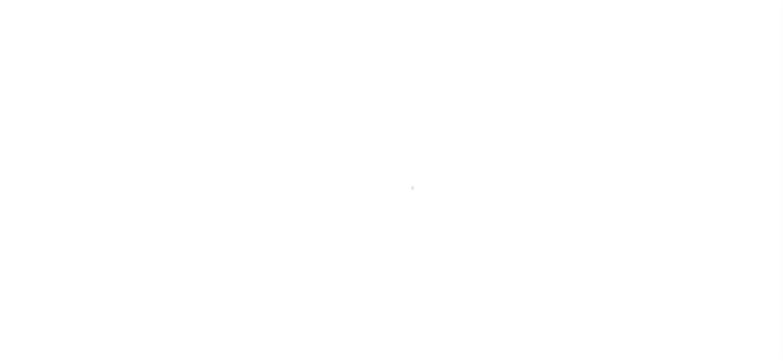
select select "PYD"
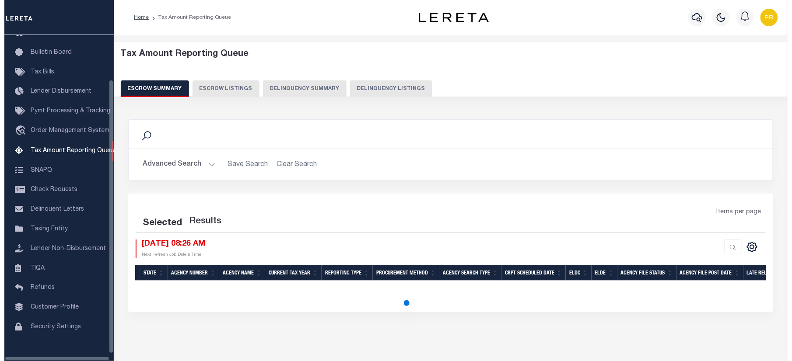
scroll to position [53, 0]
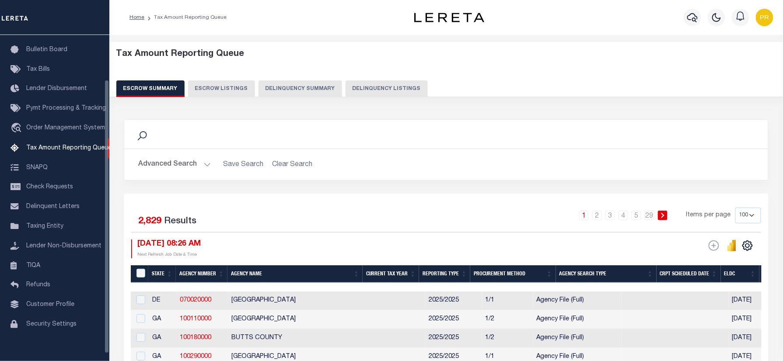
click at [373, 92] on button "Delinquency Listings" at bounding box center [387, 88] width 82 height 17
select select "100"
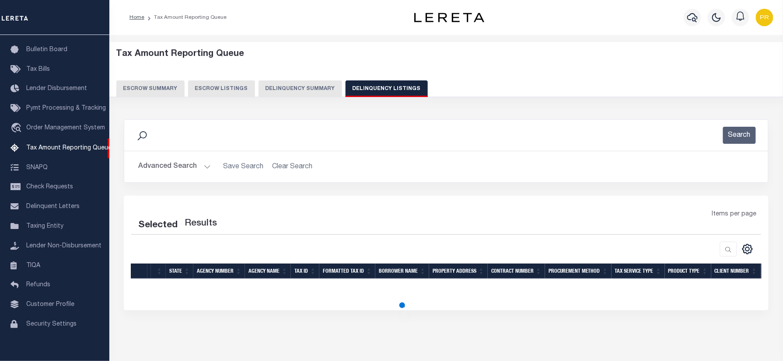
select select "100"
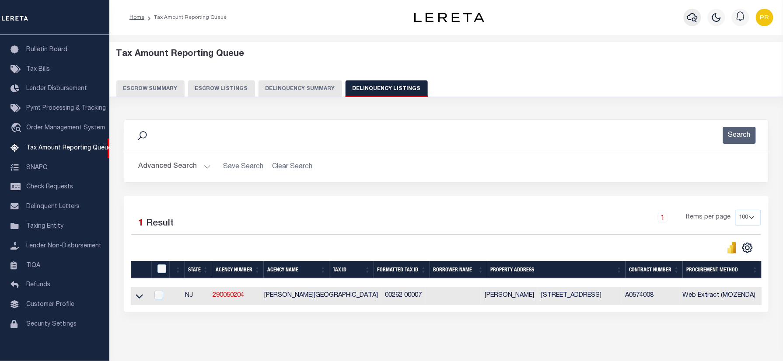
click at [687, 23] on icon "button" at bounding box center [692, 17] width 10 height 10
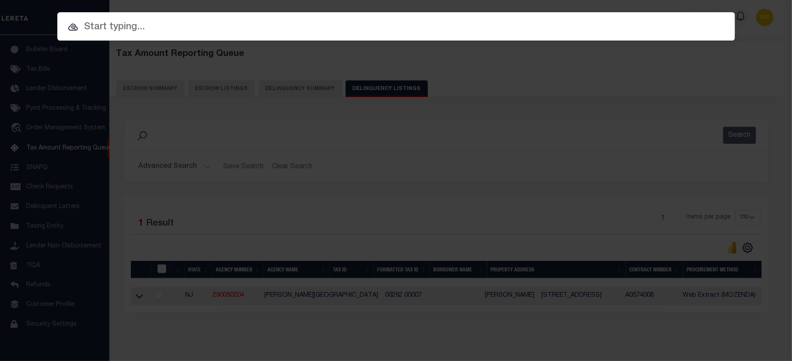
click at [426, 34] on input "text" at bounding box center [396, 27] width 678 height 15
paste input "9300000637"
type input "9300000637"
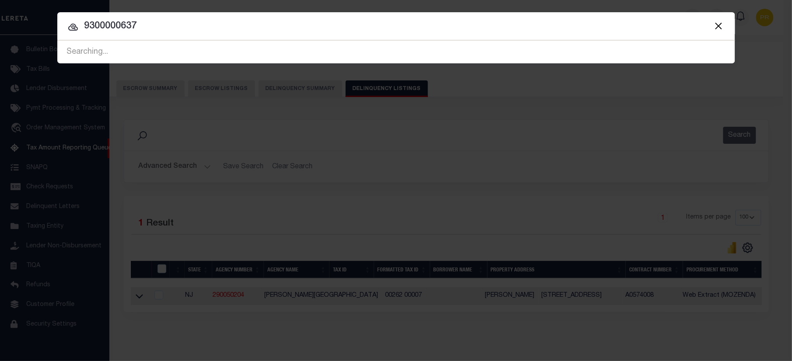
click at [646, 31] on input "9300000637" at bounding box center [396, 26] width 678 height 15
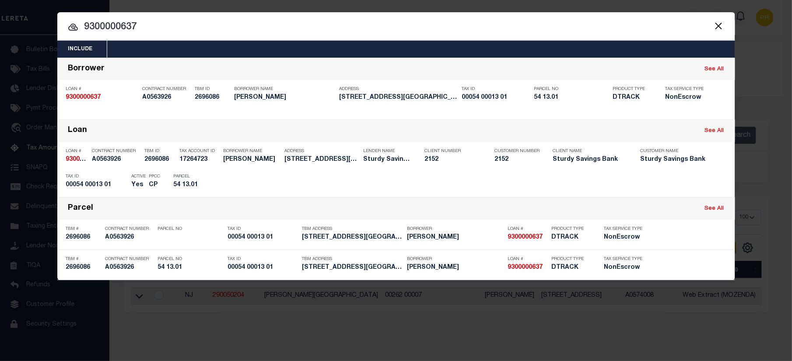
drag, startPoint x: 651, startPoint y: 184, endPoint x: 772, endPoint y: 204, distance: 122.0
click at [652, 183] on div "Payment History OMS" at bounding box center [476, 182] width 500 height 25
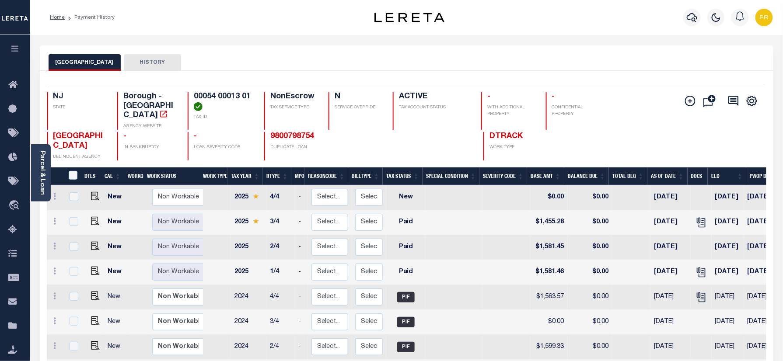
click at [92, 225] on img "" at bounding box center [95, 221] width 9 height 9
checkbox input "true"
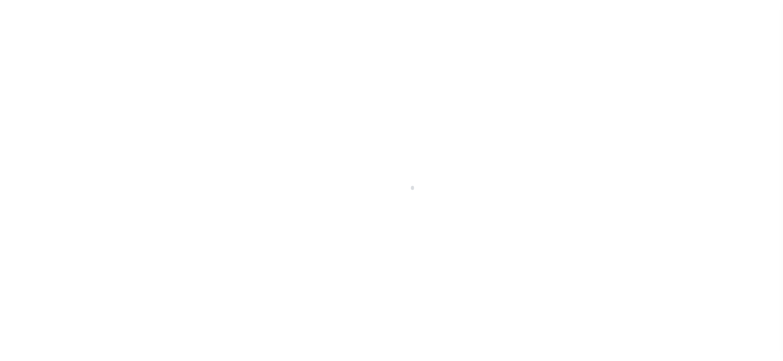
checkbox input "false"
type input "[DATE]"
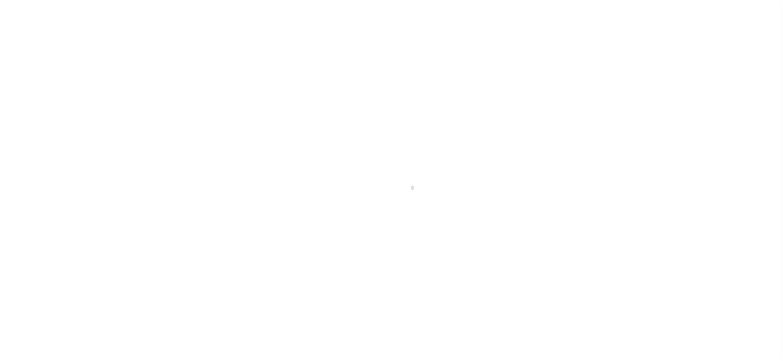
select select "PYD"
type input "$1,455.28"
type input "$0"
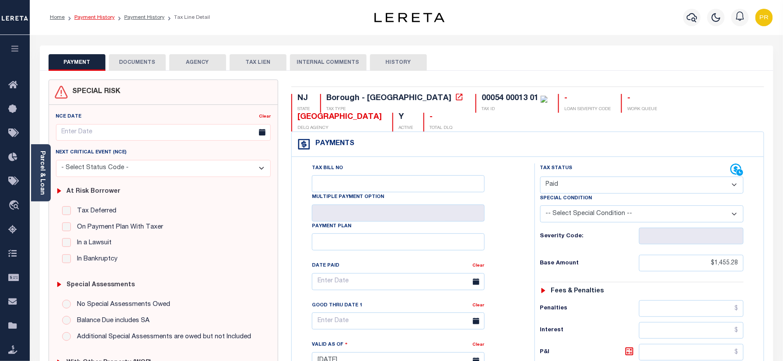
click at [87, 17] on link "Payment History" at bounding box center [94, 17] width 40 height 5
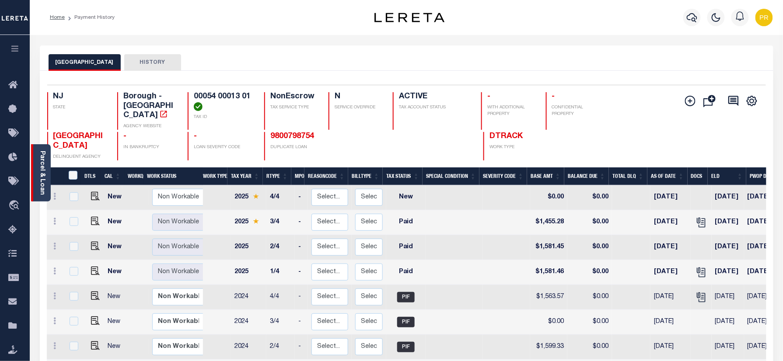
click at [41, 166] on link "Parcel & Loan" at bounding box center [42, 173] width 6 height 44
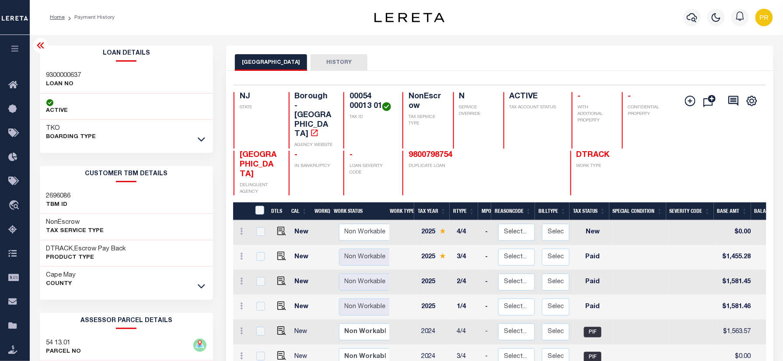
click at [46, 345] on h3 "54 13.01" at bounding box center [63, 343] width 35 height 9
copy h3 "54"
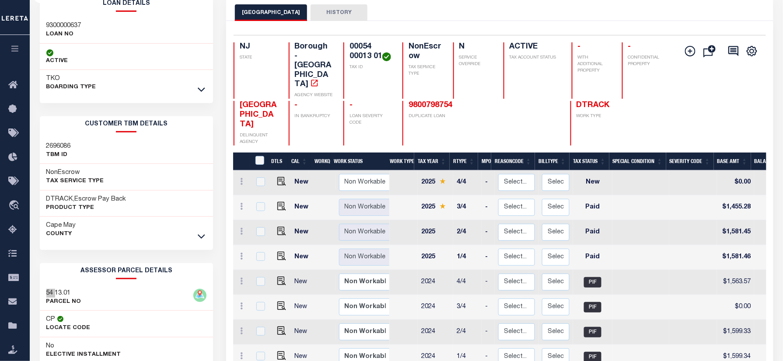
scroll to position [116, 0]
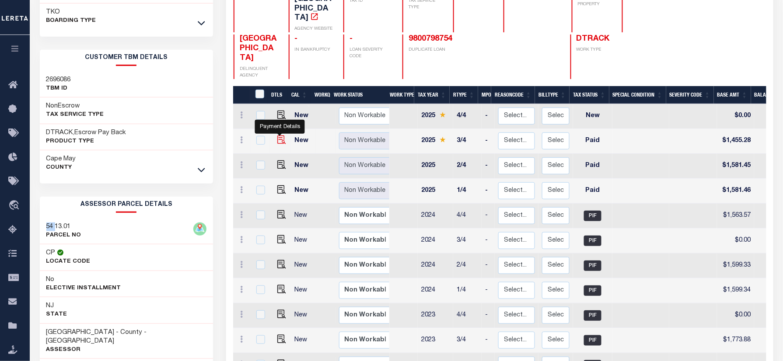
click at [282, 144] on img "" at bounding box center [281, 140] width 9 height 9
checkbox input "true"
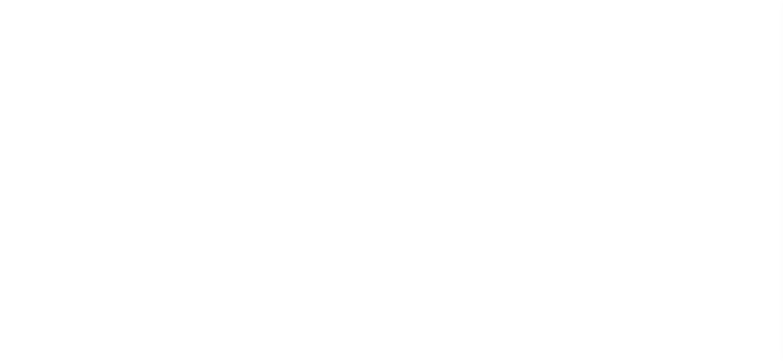
select select "PYD"
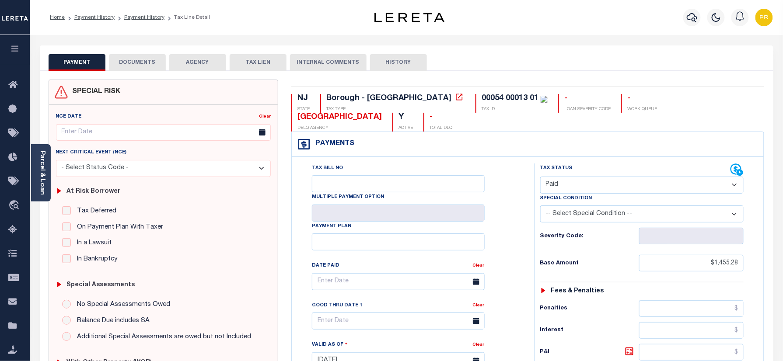
click at [508, 190] on div "Tax Bill No Multiple Payment Option Payment Plan Clear" at bounding box center [411, 286] width 221 height 245
drag, startPoint x: 153, startPoint y: 71, endPoint x: 146, endPoint y: 80, distance: 11.2
click at [153, 71] on div "SPECIAL RISK NCE Date Clear" at bounding box center [407, 363] width 734 height 584
click at [153, 76] on div "SPECIAL RISK NCE Date Clear" at bounding box center [407, 363] width 734 height 584
click at [151, 59] on button "DOCUMENTS" at bounding box center [137, 62] width 57 height 17
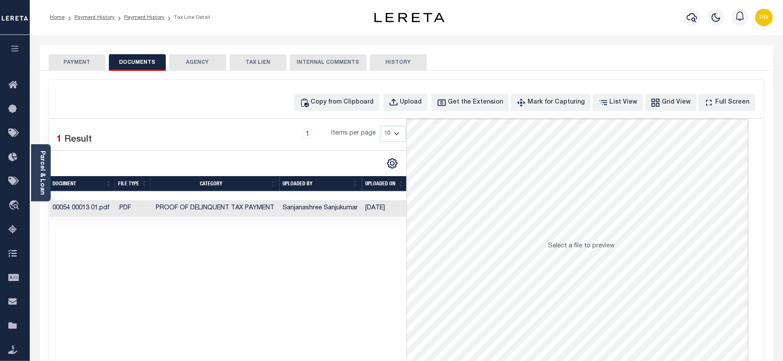
click at [371, 210] on td "[DATE]" at bounding box center [384, 208] width 45 height 17
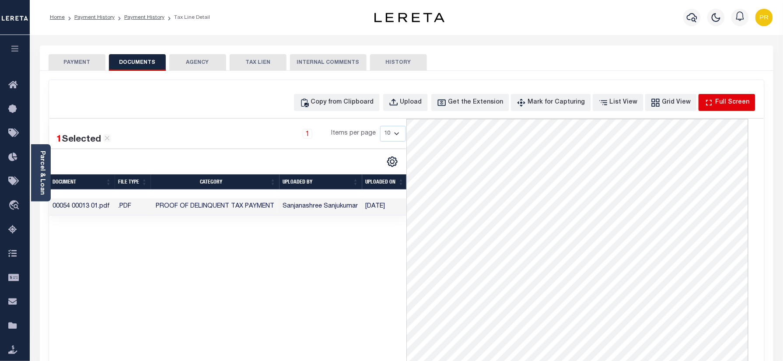
click at [721, 98] on div "Full Screen" at bounding box center [733, 103] width 34 height 10
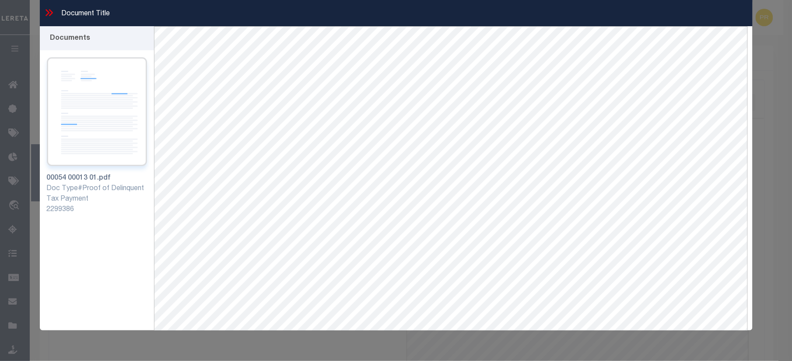
click at [112, 126] on img at bounding box center [97, 111] width 100 height 109
click at [49, 14] on icon at bounding box center [51, 12] width 4 height 7
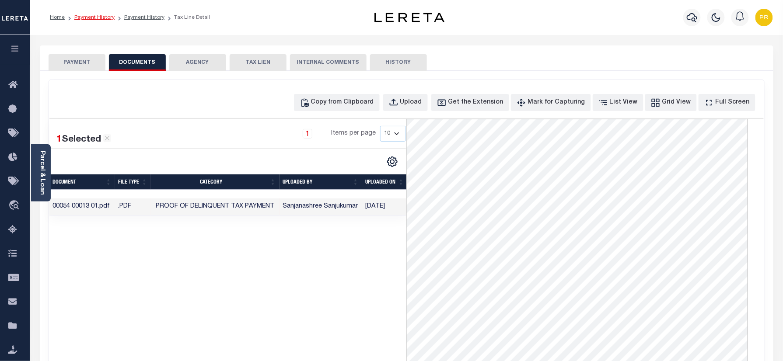
click at [102, 19] on link "Payment History" at bounding box center [94, 17] width 40 height 5
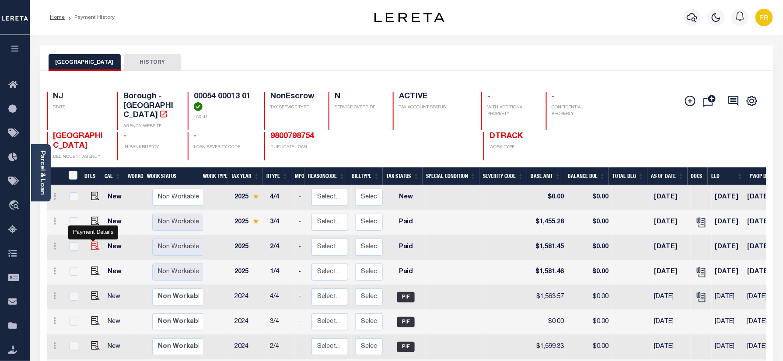
click at [92, 251] on img "" at bounding box center [95, 246] width 9 height 9
checkbox input "true"
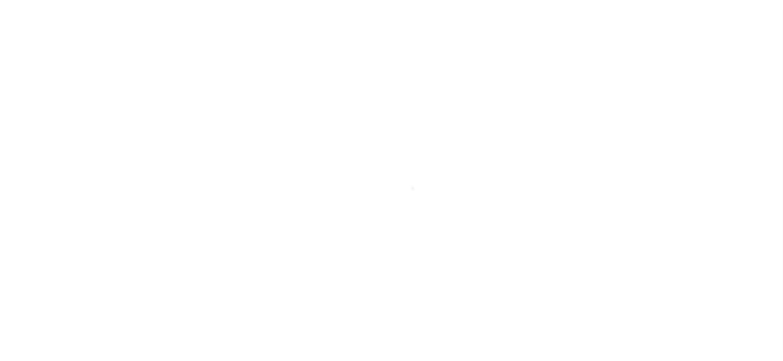
select select "PYD"
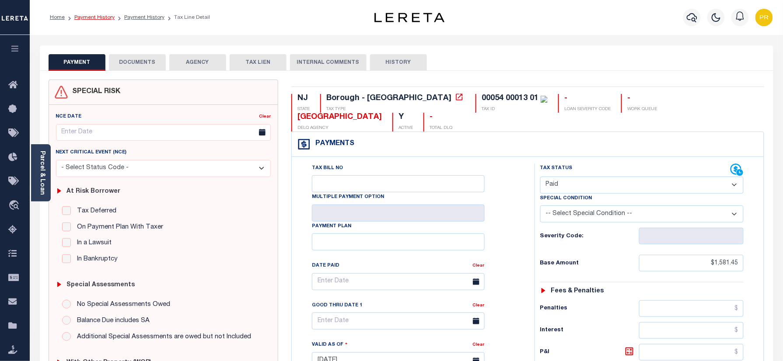
click at [103, 20] on link "Payment History" at bounding box center [94, 17] width 40 height 5
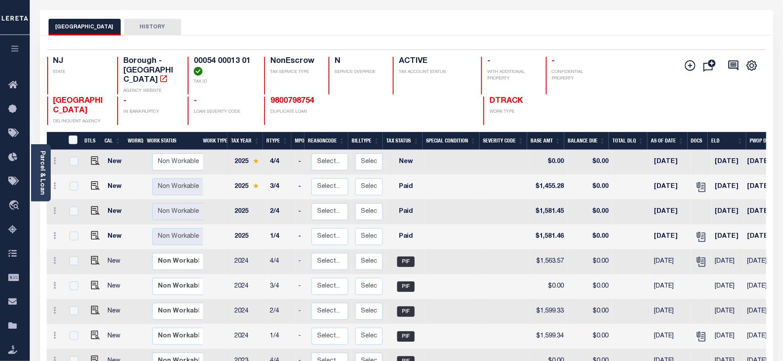
scroll to position [116, 0]
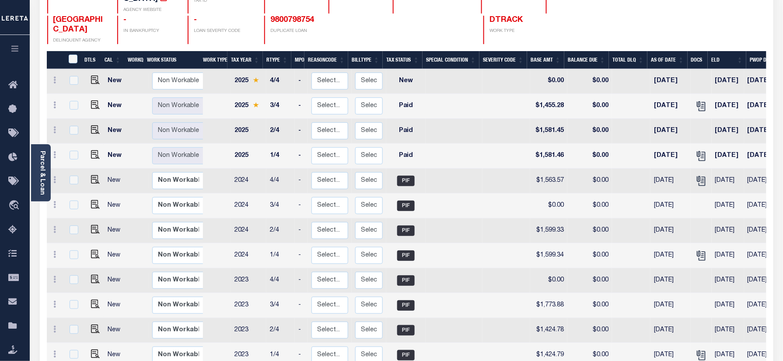
click at [608, 23] on div "WEST CAPE MAY BOROUGH DELINQUENT AGENCY - IN BANKRUPTCY - LOAN SEVERITY CODE 98…" at bounding box center [346, 30] width 599 height 28
click at [94, 159] on img "" at bounding box center [95, 154] width 9 height 9
checkbox input "true"
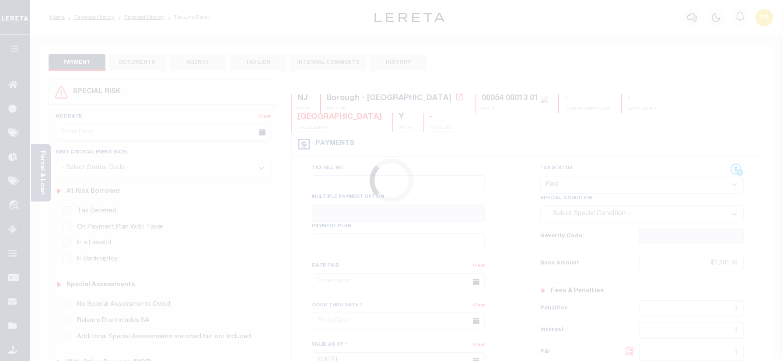
select select "PYD"
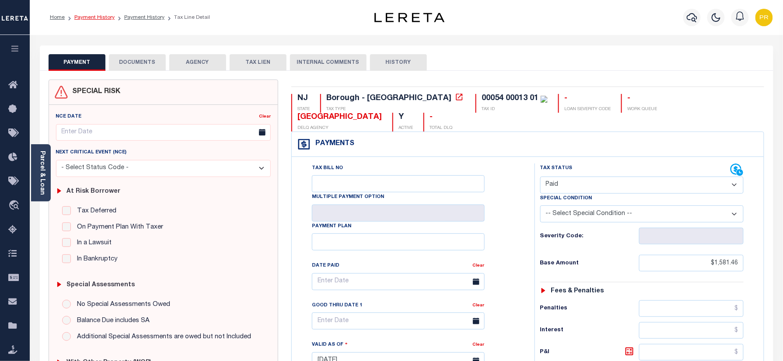
click at [82, 18] on link "Payment History" at bounding box center [94, 17] width 40 height 5
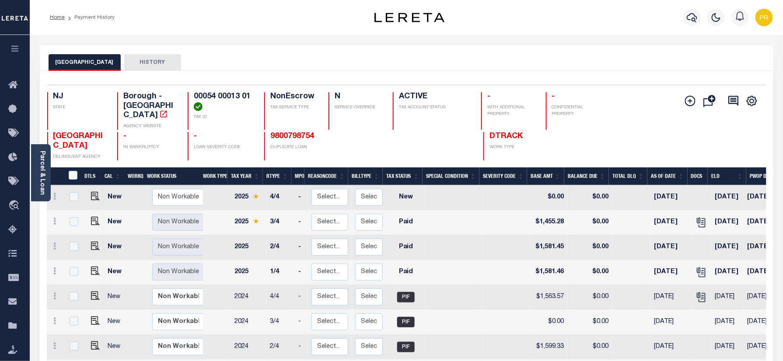
drag, startPoint x: 285, startPoint y: 127, endPoint x: 298, endPoint y: 143, distance: 20.5
click at [285, 133] on link "9800798754" at bounding box center [292, 137] width 44 height 8
click at [214, 93] on h4 "00054 00013 01" at bounding box center [224, 101] width 60 height 19
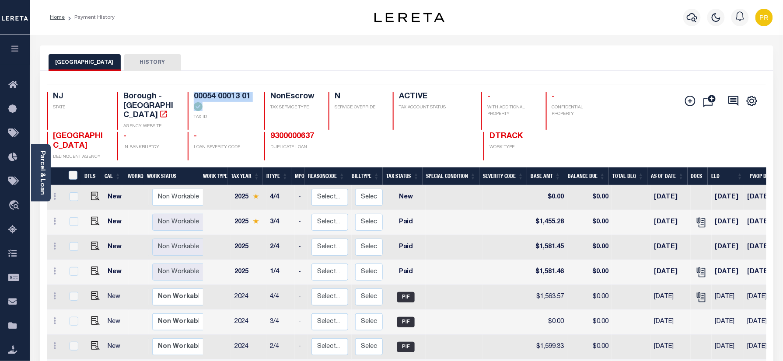
copy div "00054 00013 01"
click at [701, 226] on icon "" at bounding box center [701, 222] width 11 height 11
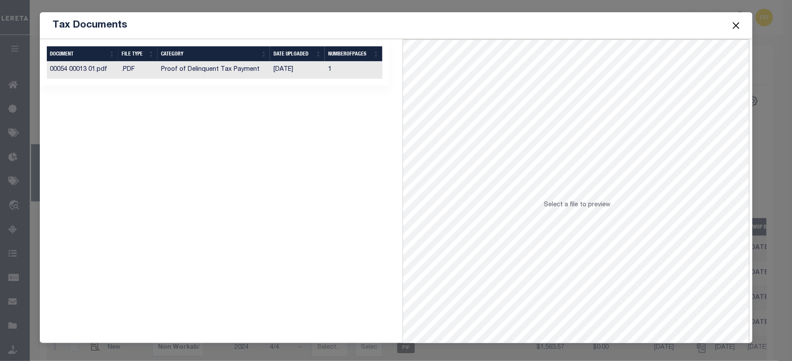
click at [348, 86] on div "Selected 1 Result Items per page" at bounding box center [215, 62] width 350 height 46
click at [370, 76] on td "1" at bounding box center [354, 70] width 58 height 17
click at [736, 26] on button "Close" at bounding box center [735, 25] width 11 height 11
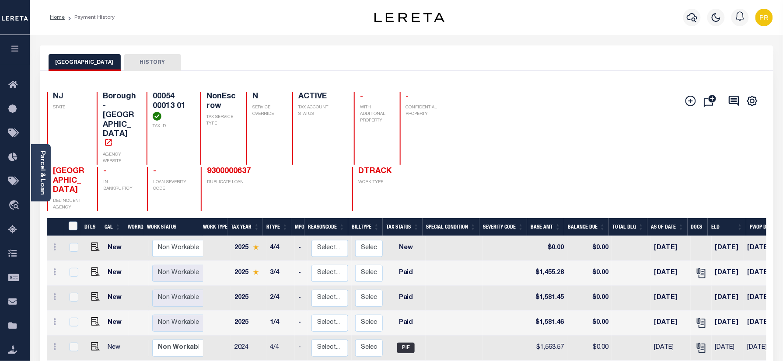
click at [763, 18] on img "button" at bounding box center [764, 17] width 17 height 17
click at [741, 63] on span "Sign out" at bounding box center [729, 62] width 25 height 6
